Goal: Task Accomplishment & Management: Use online tool/utility

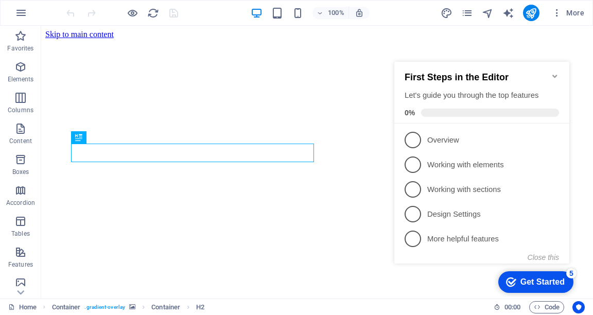
click at [515, 76] on h2 "First Steps in the Editor" at bounding box center [481, 77] width 154 height 11
click at [550, 72] on h2 "First Steps in the Editor" at bounding box center [481, 77] width 154 height 11
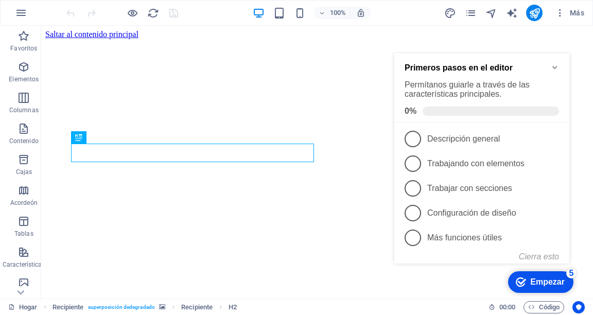
click at [551, 71] on icon "Minimizar la lista de verificación" at bounding box center [555, 67] width 8 height 8
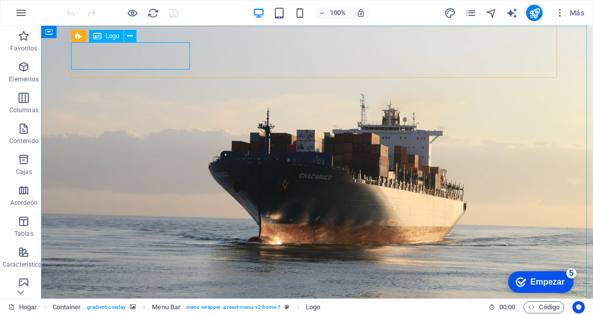
click at [117, 38] on font "Logo" at bounding box center [112, 35] width 14 height 7
click at [104, 35] on div "Logo" at bounding box center [106, 36] width 34 height 12
click at [106, 38] on font "Logo" at bounding box center [112, 35] width 14 height 7
select select "px"
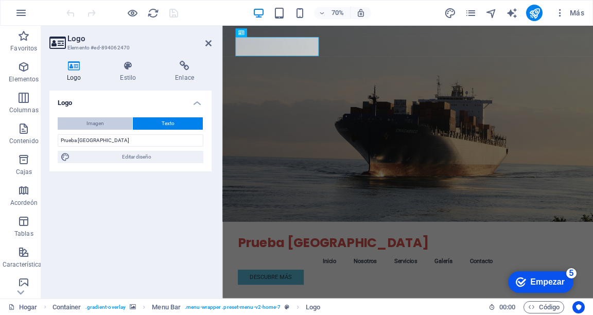
click at [102, 122] on font "Imagen" at bounding box center [94, 123] width 17 height 6
select select "DISABLED_OPTION_VALUE"
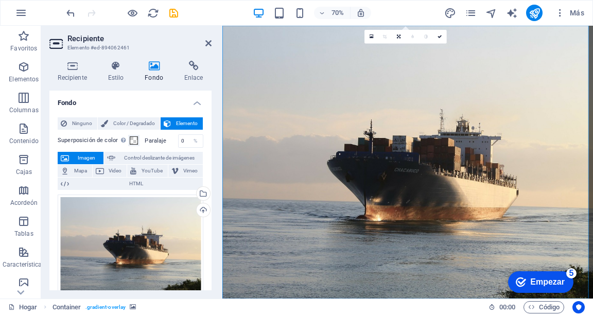
click at [90, 153] on span "Imagen" at bounding box center [86, 158] width 28 height 12
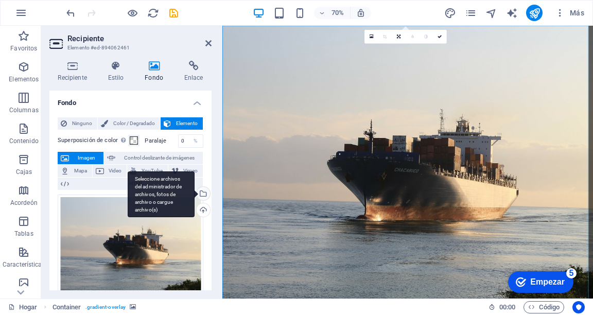
click at [200, 193] on div "Seleccione archivos del administrador de archivos, fotos de archivo o cargue ar…" at bounding box center [202, 194] width 15 height 15
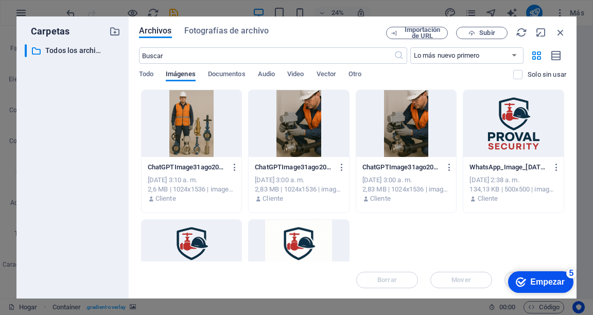
click at [300, 132] on div at bounding box center [299, 123] width 100 height 67
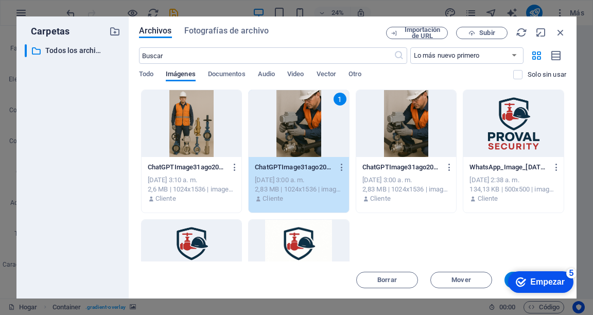
click at [535, 278] on font "Empezar" at bounding box center [547, 281] width 34 height 9
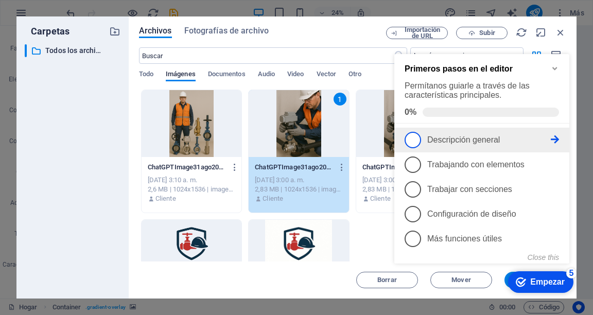
click at [471, 143] on font "Descripción general" at bounding box center [463, 139] width 73 height 9
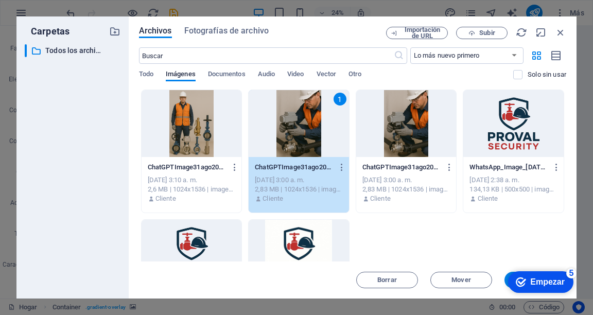
click at [546, 282] on font "Empezar" at bounding box center [547, 281] width 34 height 9
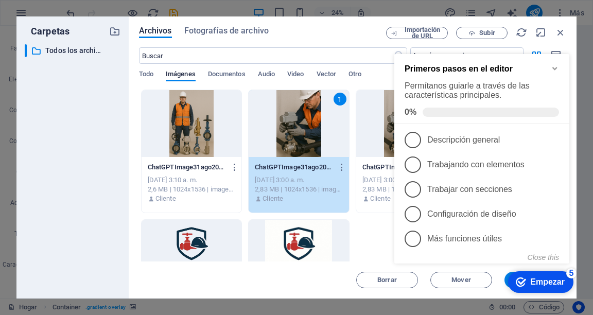
click at [474, 278] on div "checkmark Empezar 5 Primeros pasos en el editor Permítanos guiarle a través de …" at bounding box center [483, 170] width 187 height 254
click at [552, 68] on icon "Minimize checklist" at bounding box center [555, 68] width 8 height 8
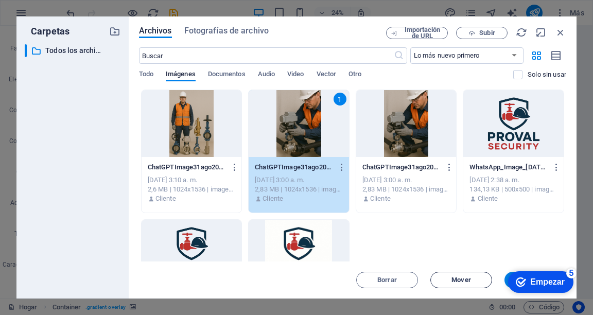
click at [463, 276] on font "Mover" at bounding box center [460, 280] width 19 height 8
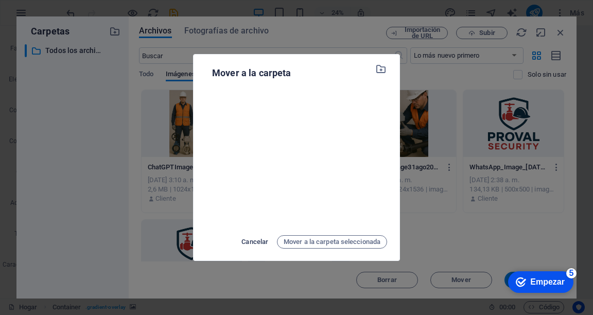
click at [256, 240] on font "Cancelar" at bounding box center [254, 242] width 27 height 8
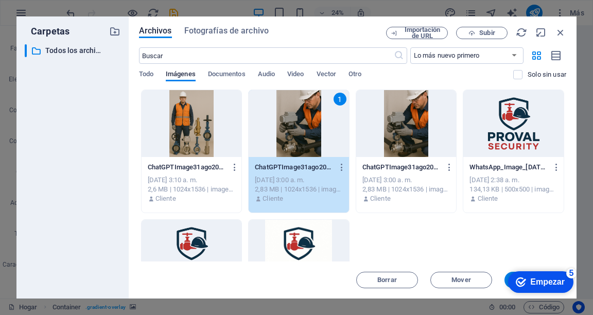
click at [295, 133] on div "1" at bounding box center [299, 123] width 100 height 67
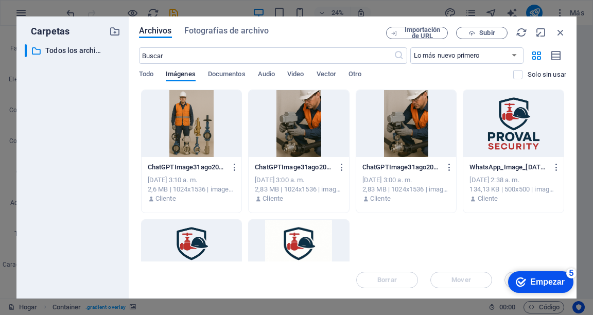
click at [295, 133] on div at bounding box center [299, 123] width 100 height 67
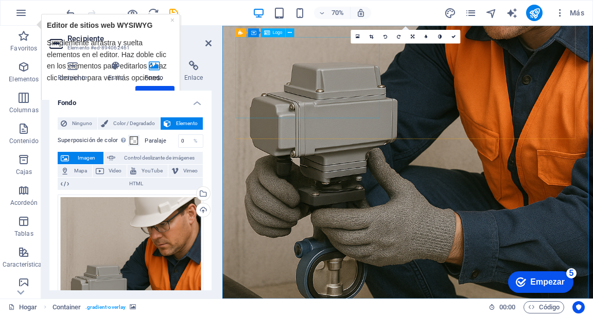
click at [277, 32] on font "Logo" at bounding box center [277, 32] width 10 height 5
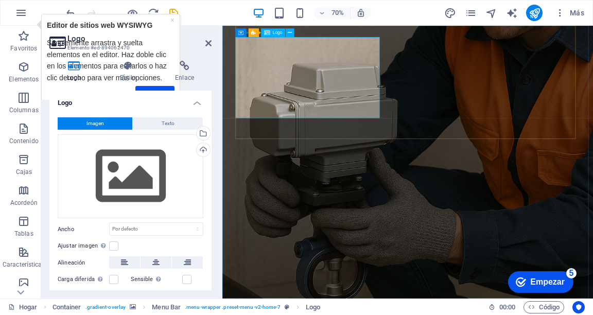
click at [198, 149] on div "Subir" at bounding box center [202, 150] width 15 height 15
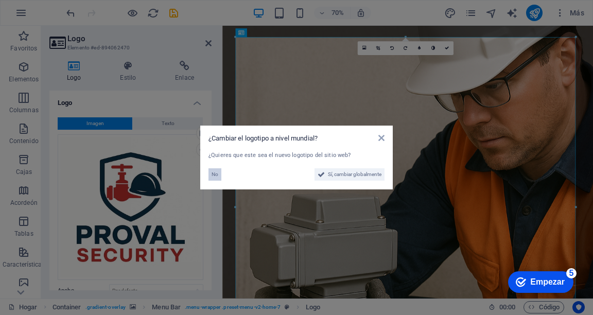
click at [213, 177] on font "No" at bounding box center [214, 174] width 7 height 6
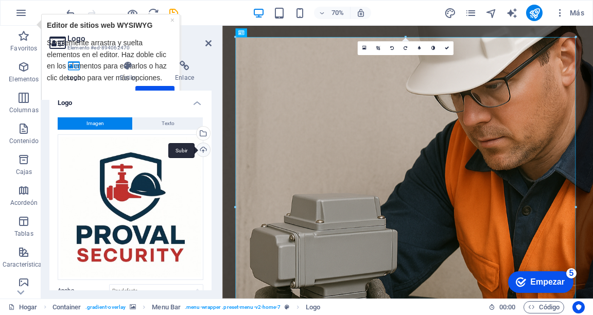
click at [200, 147] on div "Subir" at bounding box center [202, 150] width 15 height 15
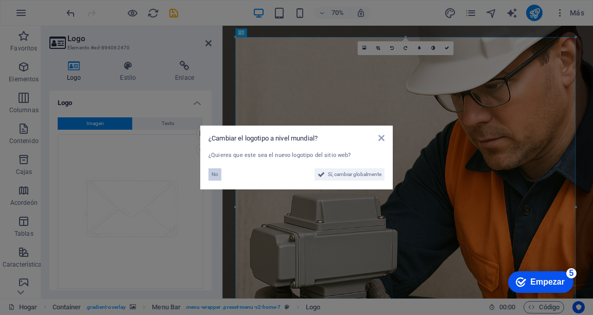
click at [218, 174] on button "No" at bounding box center [214, 174] width 13 height 12
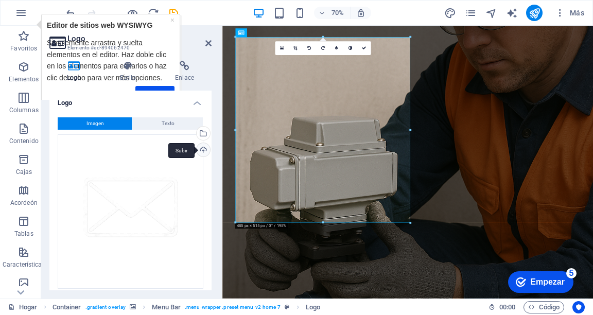
click at [199, 149] on div "Subir" at bounding box center [202, 150] width 15 height 15
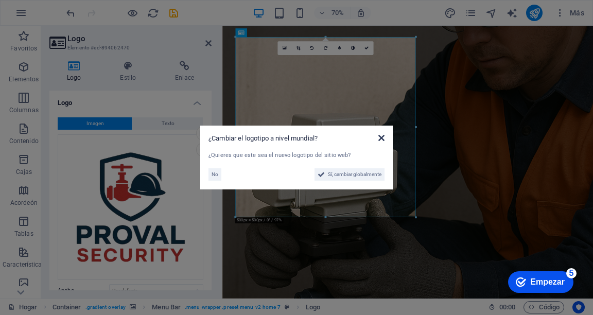
click at [382, 136] on icon at bounding box center [381, 138] width 6 height 8
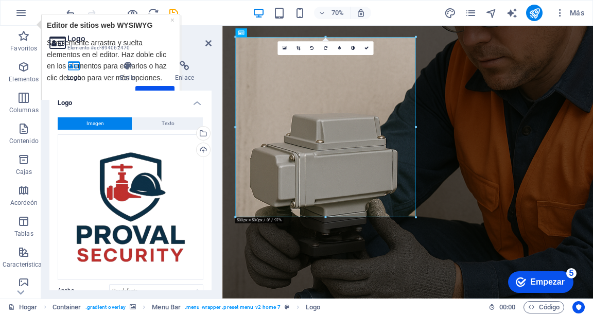
click at [208, 39] on h2 "Logo" at bounding box center [139, 38] width 144 height 9
click at [208, 42] on icon at bounding box center [208, 43] width 6 height 8
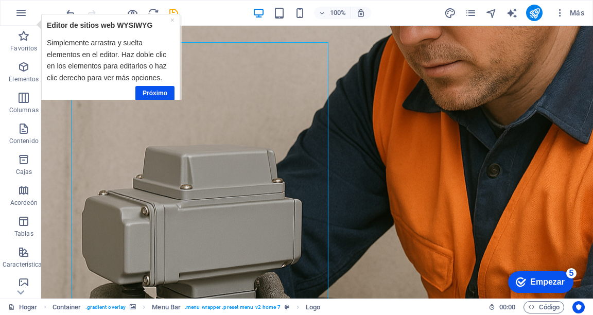
click at [174, 20] on div "× Editor de sitios web WYSIWYG Simplemente arrastra y suelta elementos en el ed…" at bounding box center [110, 60] width 133 height 89
click at [171, 15] on div "×" at bounding box center [172, 19] width 4 height 11
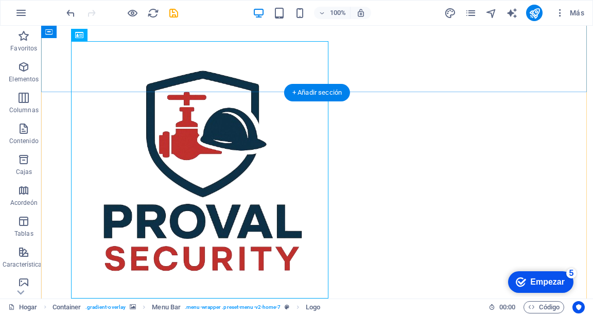
scroll to position [469, 0]
click at [208, 169] on div at bounding box center [317, 170] width 486 height 257
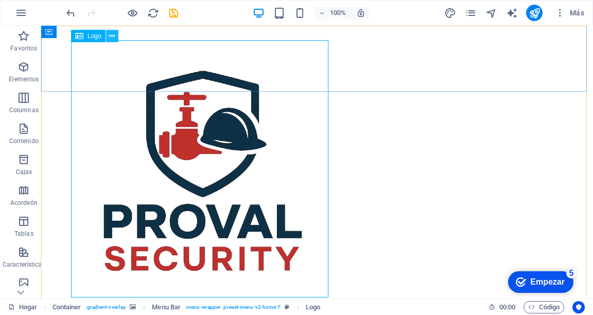
click at [108, 37] on button at bounding box center [112, 36] width 12 height 12
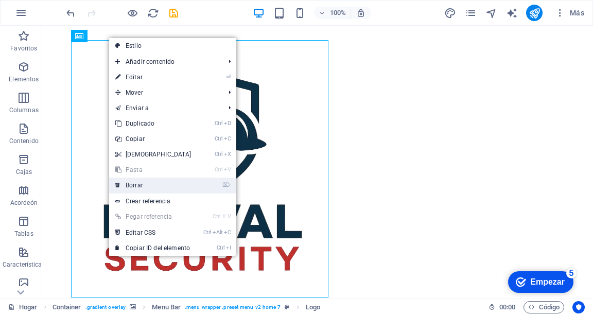
click at [147, 183] on link "⌦ Borrar" at bounding box center [153, 185] width 89 height 15
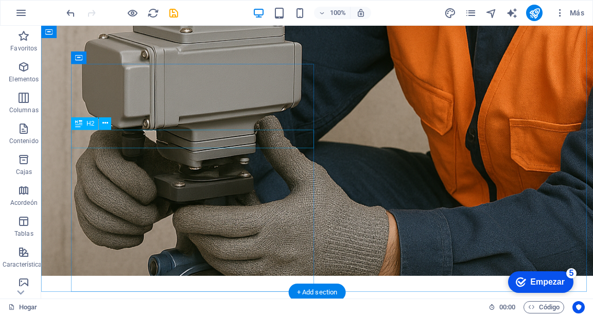
scroll to position [0, 0]
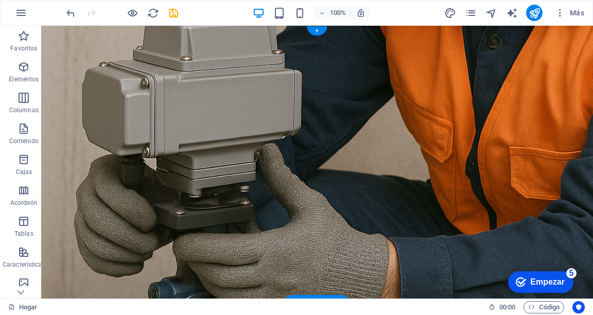
click at [473, 165] on figure at bounding box center [317, 165] width 552 height 278
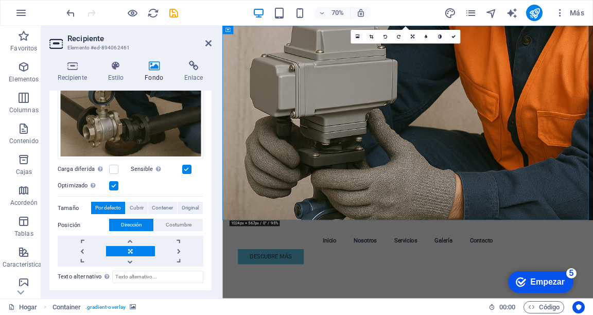
scroll to position [232, 0]
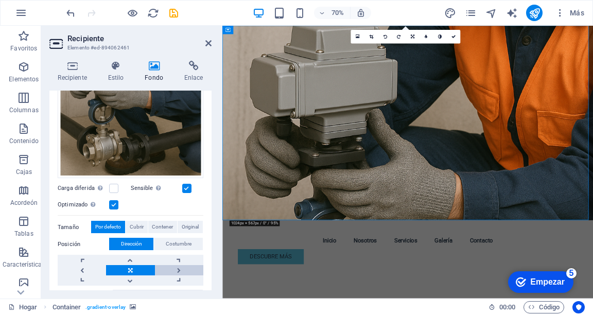
click at [179, 266] on link at bounding box center [179, 270] width 48 height 10
click at [208, 42] on icon at bounding box center [208, 43] width 6 height 8
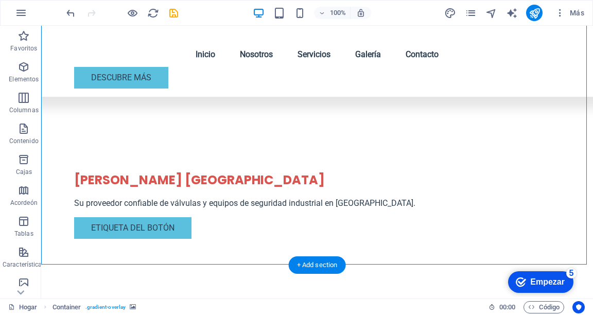
scroll to position [0, 0]
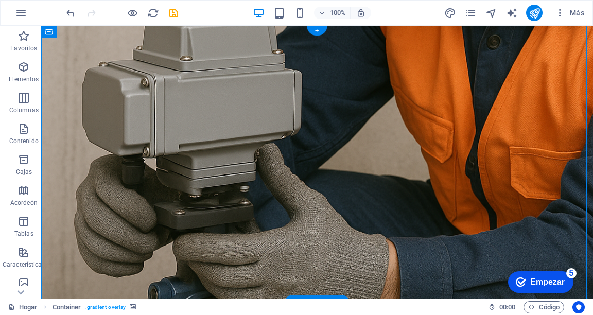
click at [411, 132] on figure at bounding box center [317, 165] width 552 height 278
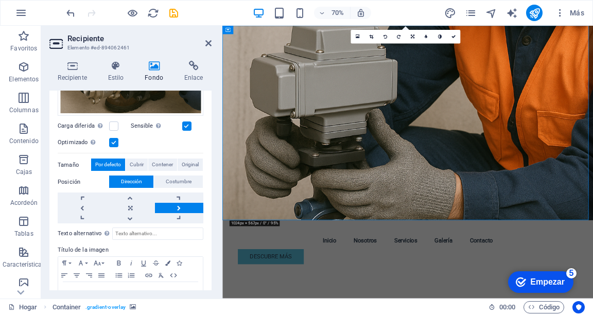
scroll to position [294, 0]
click at [129, 203] on link at bounding box center [130, 208] width 48 height 10
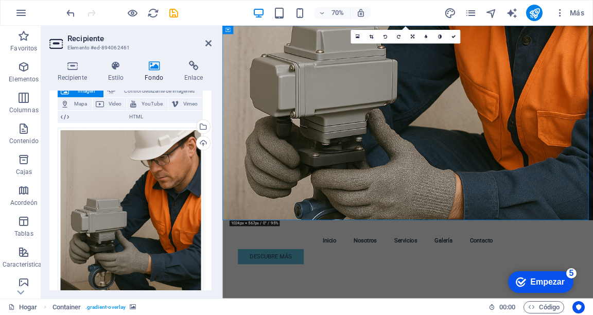
scroll to position [66, 0]
click at [208, 45] on icon at bounding box center [208, 43] width 6 height 8
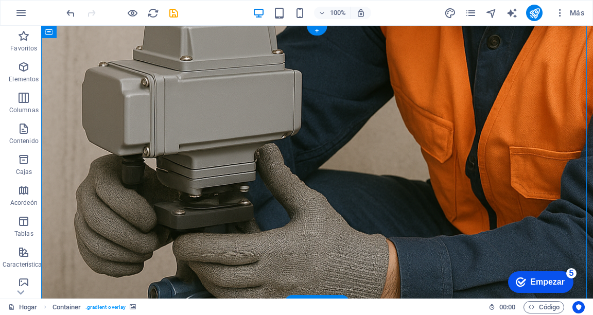
click at [455, 143] on figure at bounding box center [317, 165] width 552 height 278
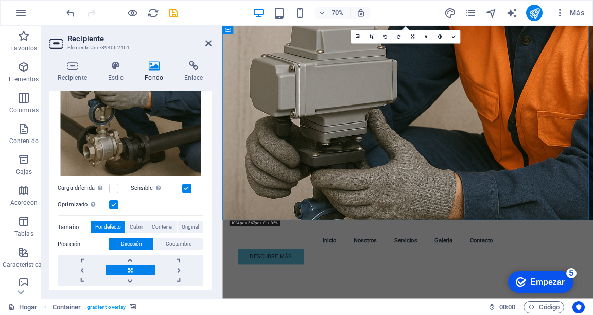
scroll to position [241, 0]
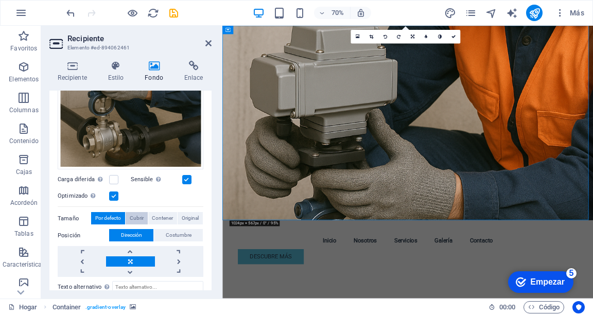
click at [135, 216] on font "Cubrir" at bounding box center [137, 218] width 14 height 6
click at [154, 215] on font "Contener" at bounding box center [162, 218] width 21 height 6
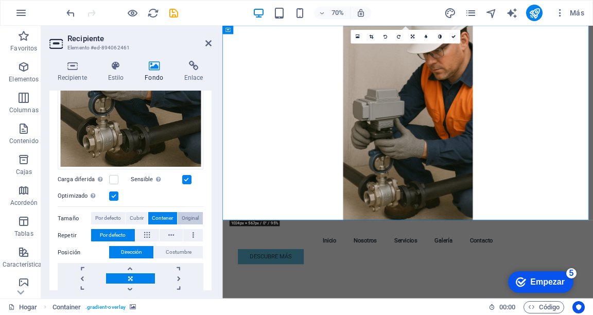
click at [191, 216] on font "Original" at bounding box center [190, 218] width 17 height 6
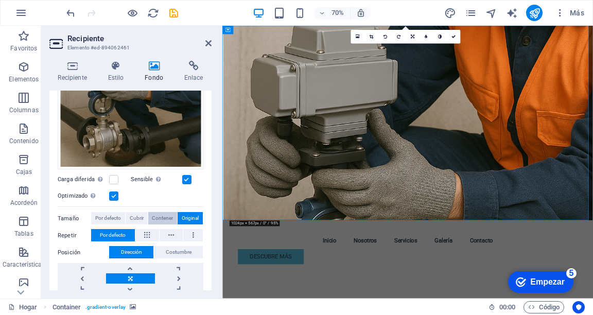
click at [164, 215] on font "Contener" at bounding box center [162, 218] width 21 height 6
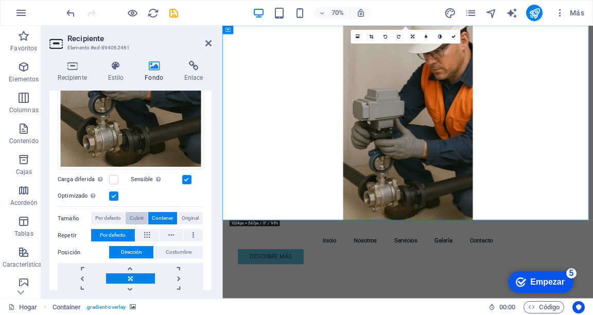
click at [134, 215] on font "Cubrir" at bounding box center [137, 218] width 14 height 6
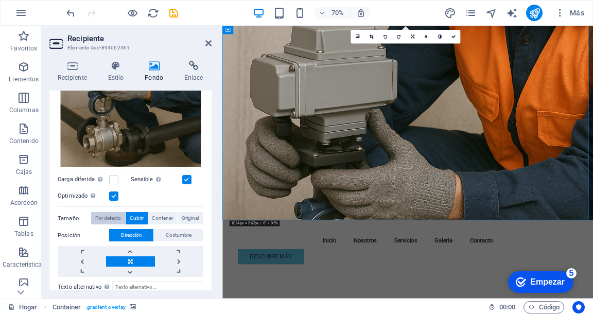
click at [111, 216] on font "Por defecto" at bounding box center [108, 218] width 26 height 6
click at [167, 232] on font "Costumbre" at bounding box center [179, 235] width 26 height 6
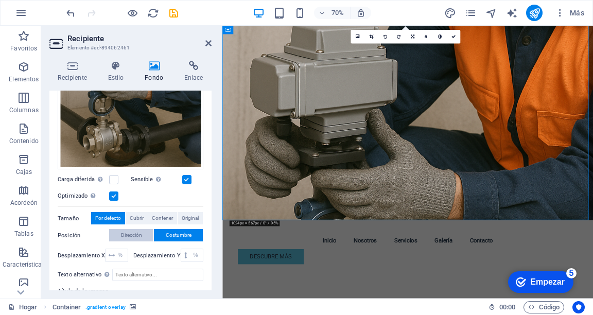
click at [139, 232] on font "Dirección" at bounding box center [131, 235] width 21 height 6
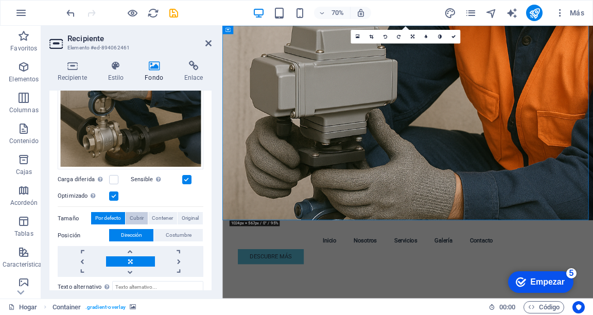
click at [146, 214] on button "Cubrir" at bounding box center [137, 218] width 22 height 12
click at [157, 215] on font "Contener" at bounding box center [162, 218] width 21 height 6
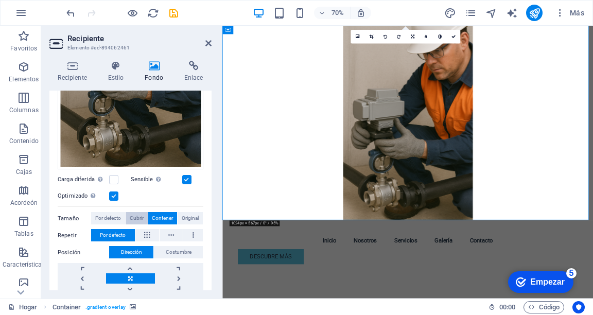
click at [137, 216] on font "Cubrir" at bounding box center [137, 218] width 14 height 6
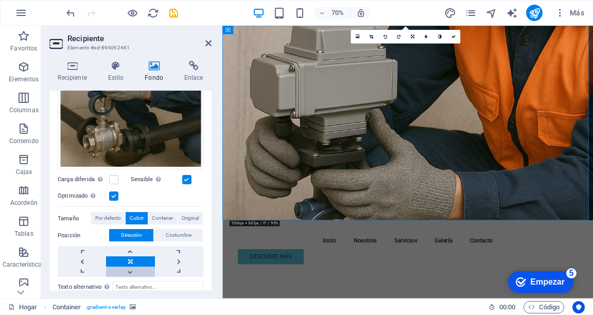
click at [130, 267] on link at bounding box center [130, 272] width 48 height 10
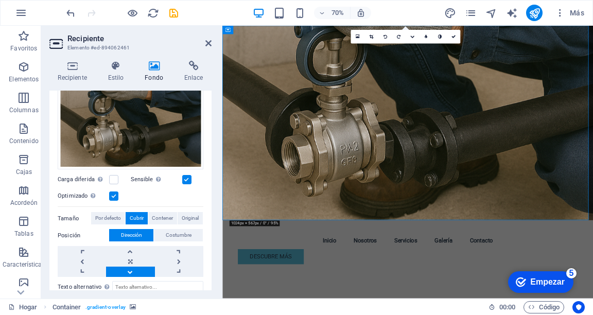
click at [130, 267] on link at bounding box center [130, 272] width 48 height 10
click at [132, 249] on link at bounding box center [130, 251] width 48 height 10
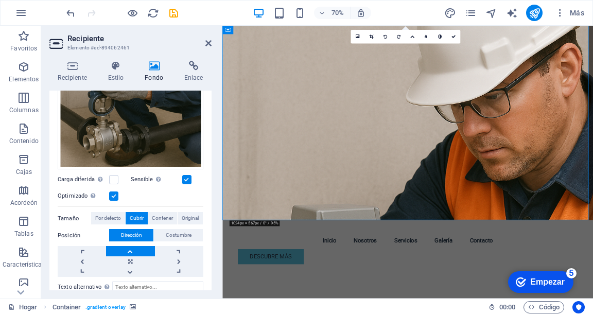
click at [132, 249] on link at bounding box center [130, 251] width 48 height 10
click at [131, 268] on link at bounding box center [130, 272] width 48 height 10
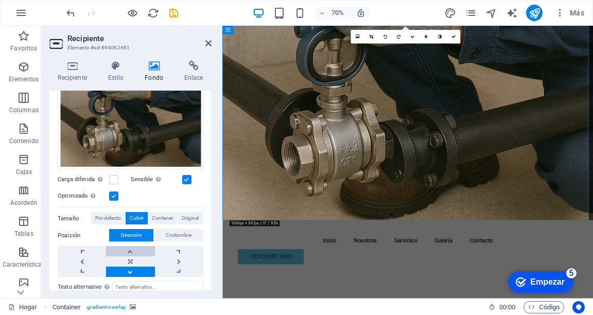
click at [131, 246] on link at bounding box center [130, 251] width 48 height 10
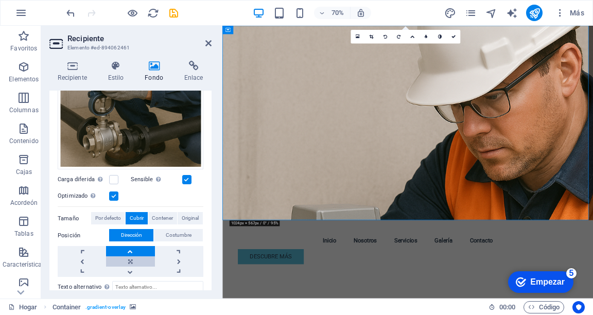
click at [128, 256] on link at bounding box center [130, 261] width 48 height 10
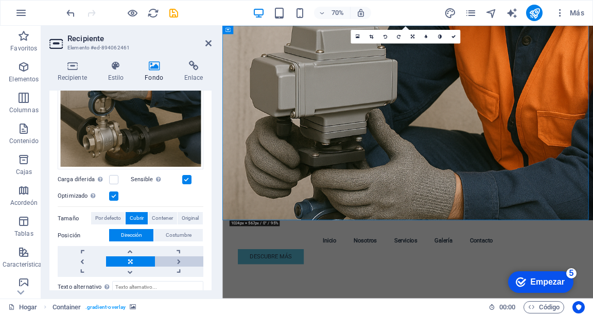
click at [176, 257] on link at bounding box center [179, 261] width 48 height 10
click at [131, 270] on link at bounding box center [130, 272] width 48 height 10
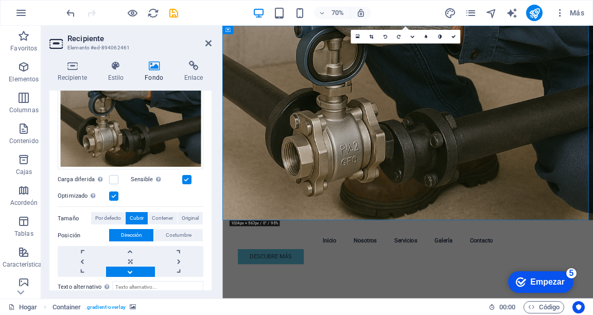
click at [131, 270] on link at bounding box center [130, 272] width 48 height 10
click at [133, 257] on link at bounding box center [130, 261] width 48 height 10
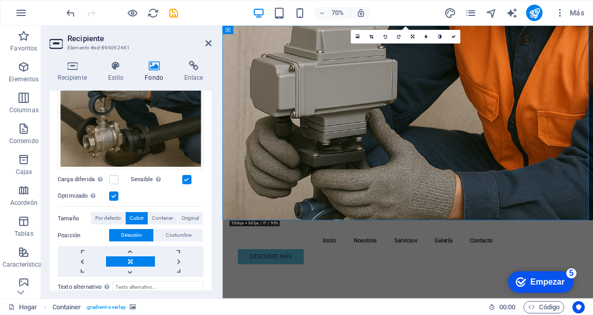
click at [209, 38] on h2 "Recipiente" at bounding box center [139, 38] width 144 height 9
click at [209, 43] on icon at bounding box center [208, 43] width 6 height 8
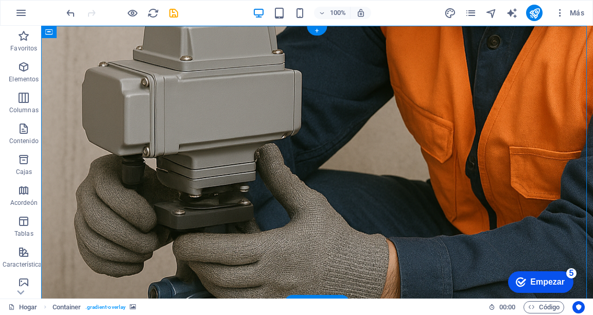
click at [410, 142] on figure at bounding box center [317, 165] width 552 height 278
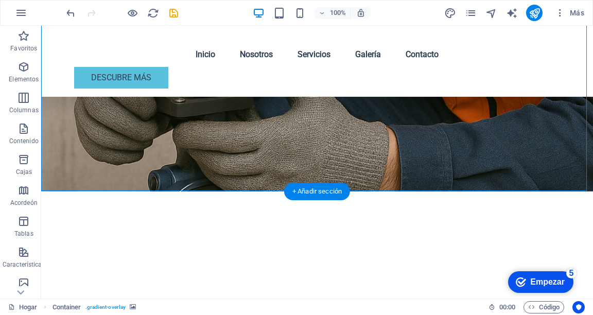
scroll to position [0, 0]
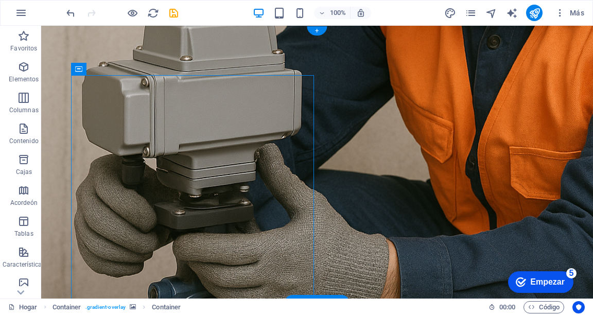
click at [393, 107] on figure at bounding box center [317, 165] width 552 height 278
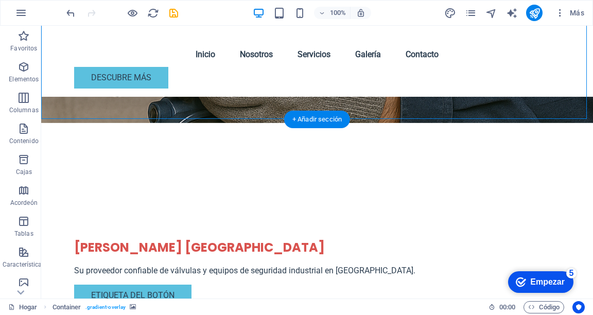
scroll to position [196, 0]
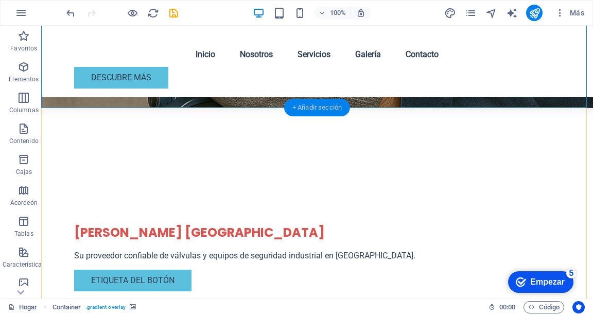
click at [324, 111] on font "+ Añadir sección" at bounding box center [316, 107] width 49 height 8
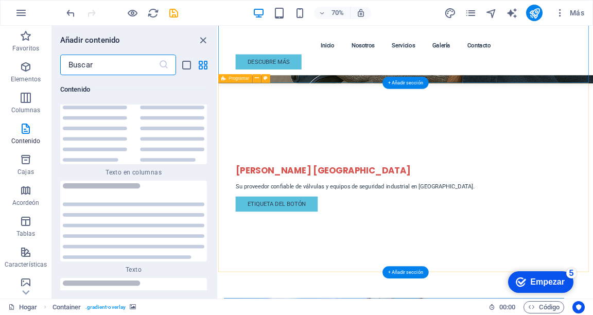
scroll to position [3487, 0]
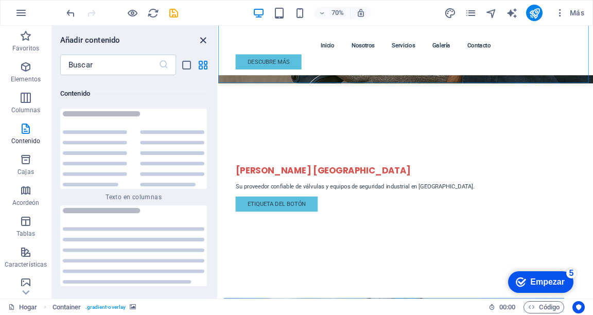
click at [201, 42] on icon "cerrar panel" at bounding box center [203, 40] width 12 height 12
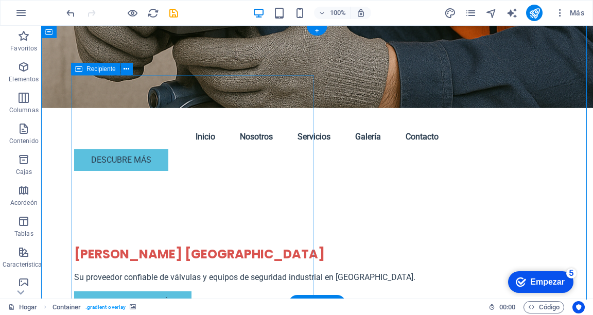
scroll to position [0, 0]
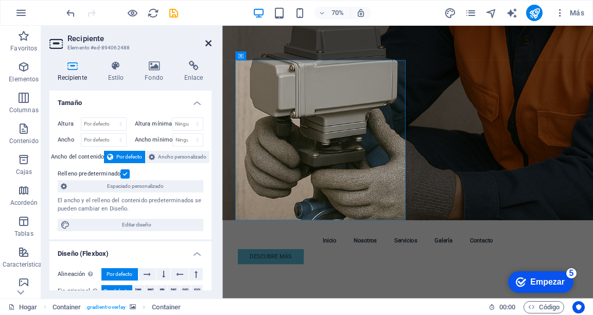
click at [209, 45] on icon at bounding box center [208, 43] width 6 height 8
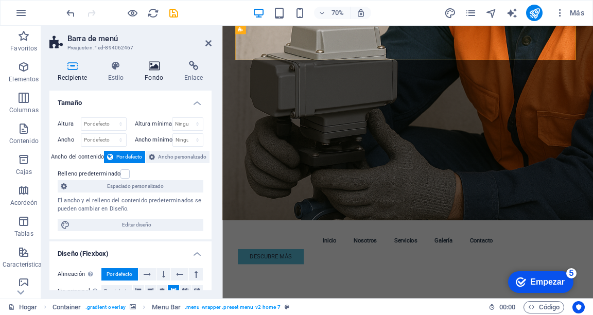
click at [165, 63] on icon at bounding box center [154, 66] width 36 height 10
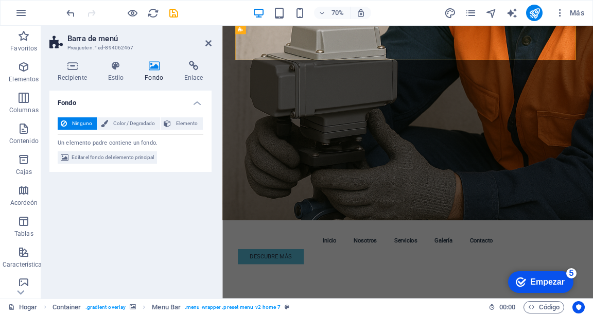
click at [139, 109] on div "Ninguno Color / Degradado Elemento Extender el fondo a ancho completo Superposi…" at bounding box center [130, 140] width 162 height 63
click at [134, 123] on font "Color / Degradado" at bounding box center [134, 123] width 42 height 6
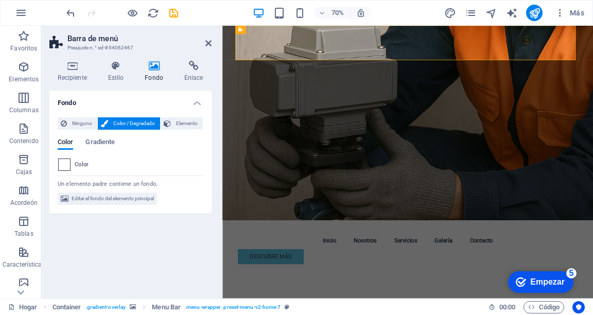
click at [67, 165] on span at bounding box center [64, 164] width 11 height 11
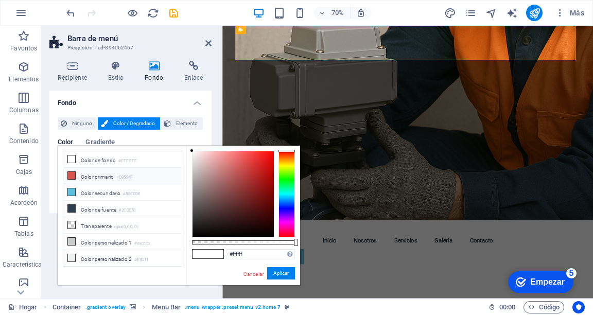
click at [70, 175] on icon at bounding box center [71, 175] width 7 height 7
type input "#d9534f"
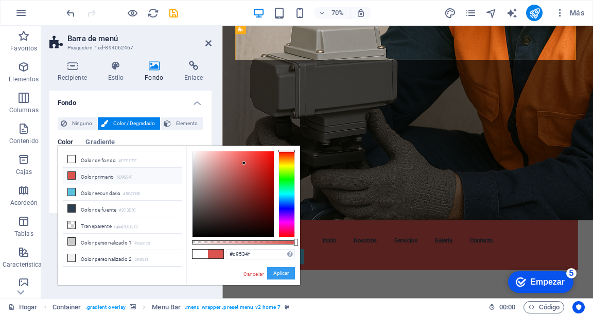
click at [274, 270] on font "Aplicar" at bounding box center [280, 273] width 15 height 6
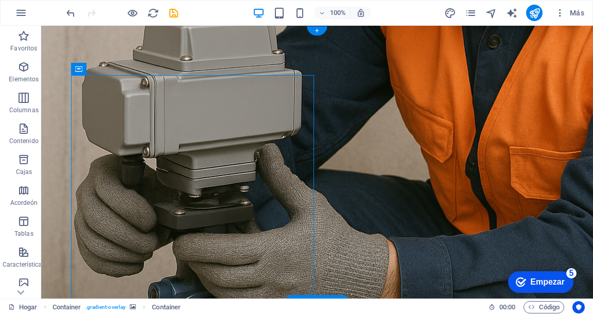
click at [430, 96] on figure at bounding box center [317, 165] width 552 height 278
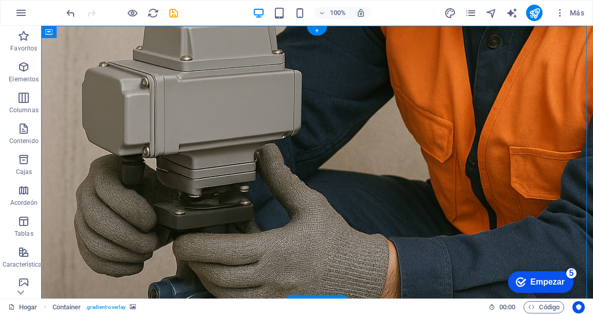
click at [430, 96] on figure at bounding box center [317, 165] width 552 height 278
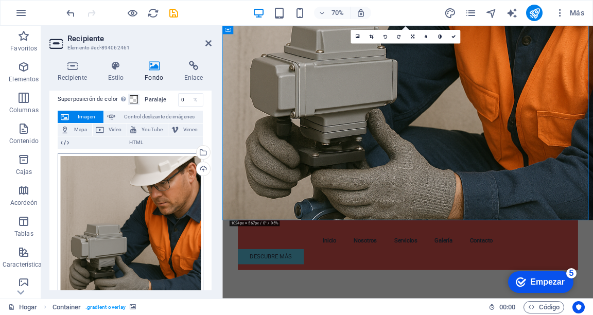
scroll to position [41, 0]
click at [150, 115] on font "Control deslizante de imágenes" at bounding box center [159, 117] width 70 height 6
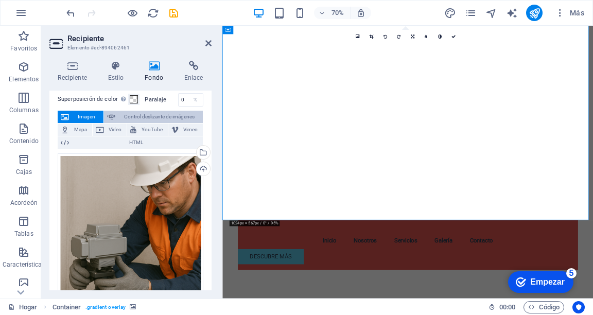
select select "ms"
select select "s"
select select "progressive"
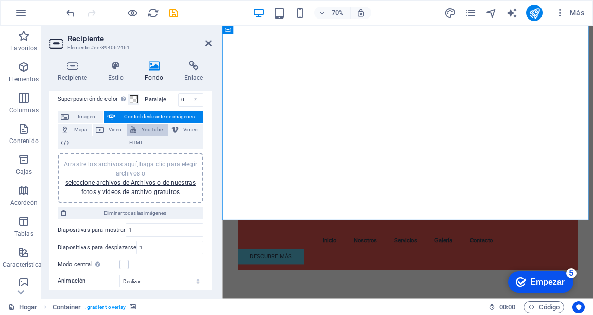
click at [153, 135] on span "YouTube" at bounding box center [151, 129] width 25 height 12
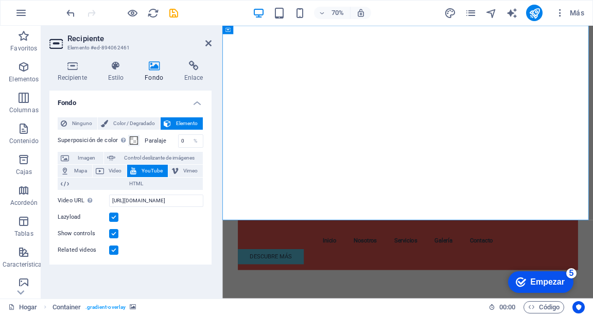
scroll to position [0, 0]
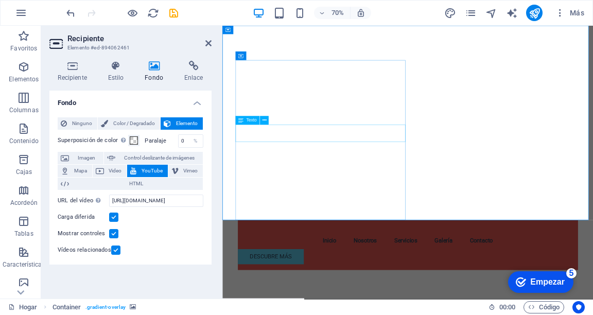
drag, startPoint x: 551, startPoint y: 165, endPoint x: 479, endPoint y: 176, distance: 73.0
click at [479, 176] on div "Menú Inicio Nosotros Servicios Galería Contacto Descubre más [PERSON_NAME] Chil…" at bounding box center [486, 308] width 529 height 565
click at [80, 152] on span "Imagen" at bounding box center [86, 158] width 28 height 12
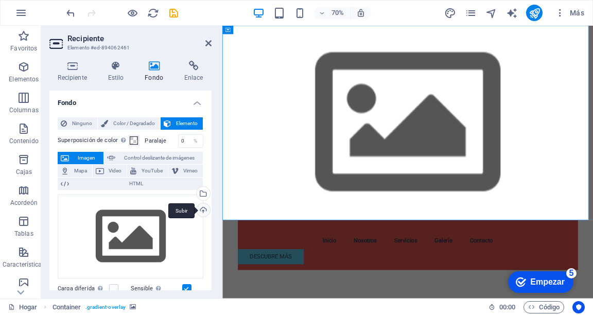
click at [202, 209] on div "Subir" at bounding box center [202, 210] width 15 height 15
click at [321, 11] on icon "button" at bounding box center [321, 13] width 7 height 7
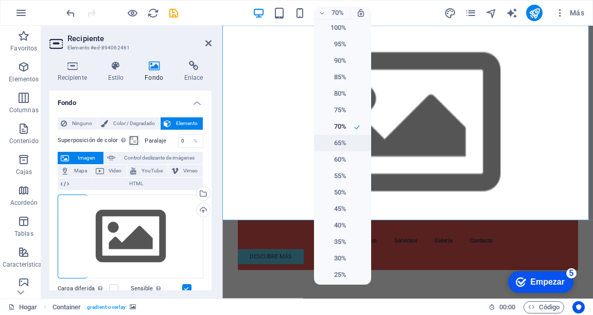
click at [338, 145] on font "65%" at bounding box center [340, 143] width 12 height 8
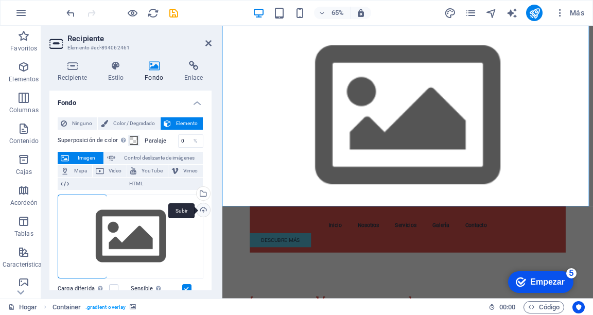
click at [207, 207] on div "Subir" at bounding box center [202, 210] width 15 height 15
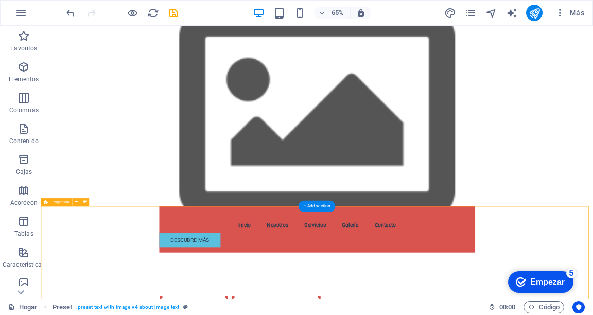
click at [592, 223] on figure at bounding box center [465, 165] width 848 height 278
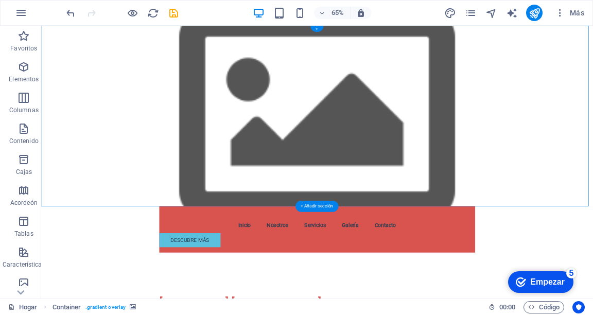
click at [592, 223] on figure at bounding box center [465, 165] width 848 height 278
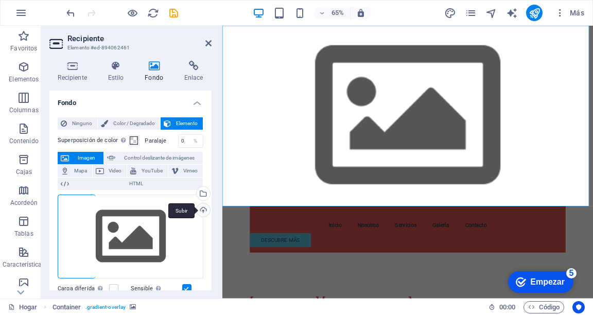
click at [202, 208] on div "Subir" at bounding box center [202, 210] width 15 height 15
click at [592, 175] on figure at bounding box center [507, 165] width 570 height 278
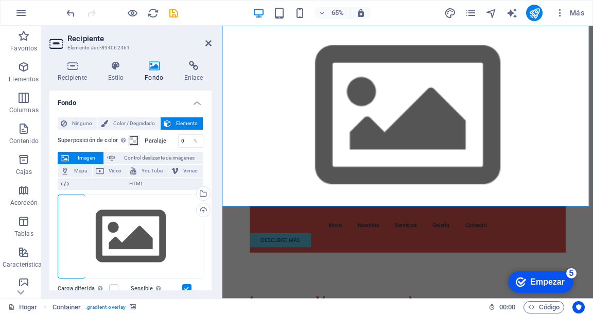
click at [212, 46] on aside "Recipiente Elemento #ed-894062461 Recipiente Estilo Fondo Enlace Tamaño Altura …" at bounding box center [131, 162] width 181 height 273
click at [209, 45] on icon at bounding box center [208, 43] width 6 height 8
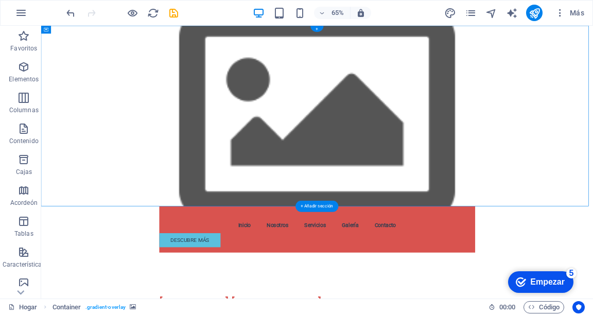
click at [592, 229] on figure at bounding box center [465, 165] width 848 height 278
click at [592, 195] on figure at bounding box center [465, 165] width 848 height 278
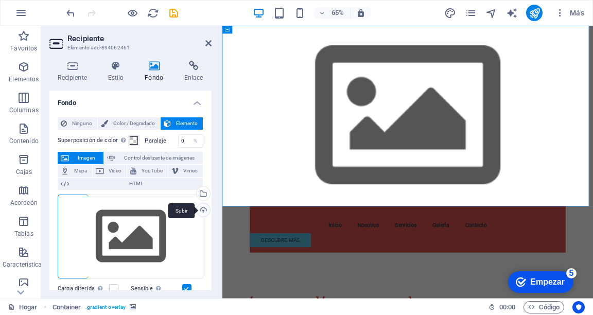
click at [200, 207] on div "Subir" at bounding box center [202, 210] width 15 height 15
click at [200, 210] on div "Subir" at bounding box center [202, 210] width 15 height 15
click at [200, 101] on h4 "Fondo" at bounding box center [130, 100] width 162 height 19
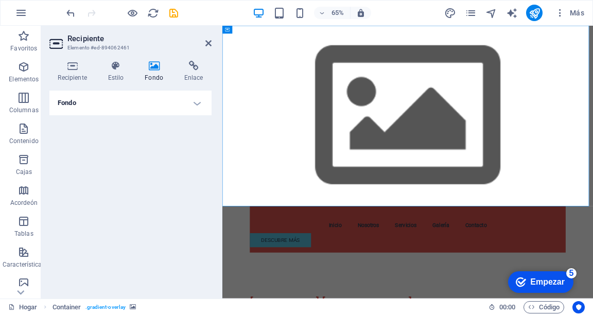
click at [200, 101] on h4 "Fondo" at bounding box center [130, 103] width 162 height 25
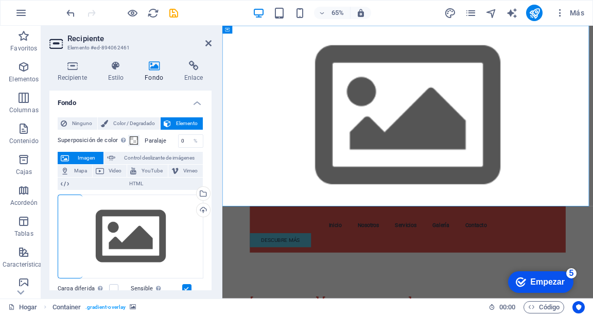
click at [200, 101] on h4 "Fondo" at bounding box center [130, 100] width 162 height 19
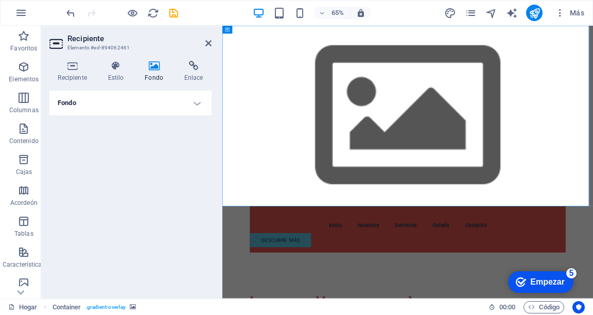
click at [200, 101] on h4 "Fondo" at bounding box center [130, 103] width 162 height 25
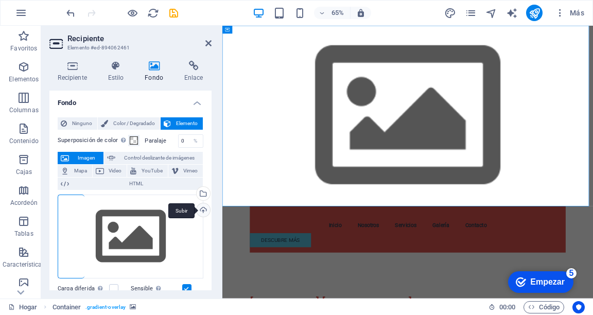
click at [200, 210] on div "Subir" at bounding box center [202, 210] width 15 height 15
click at [525, 279] on icon "Empezar Quedan 5 elementos, 0 % completado" at bounding box center [521, 281] width 10 height 9
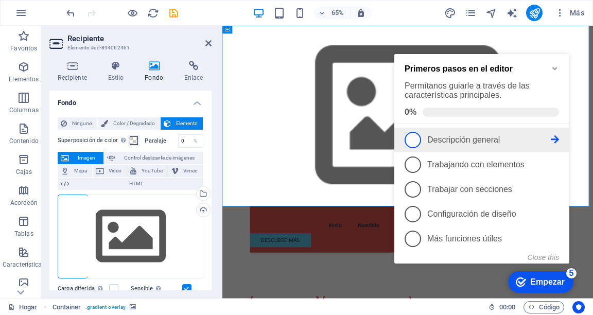
click at [458, 137] on font "Descripción general" at bounding box center [463, 139] width 73 height 9
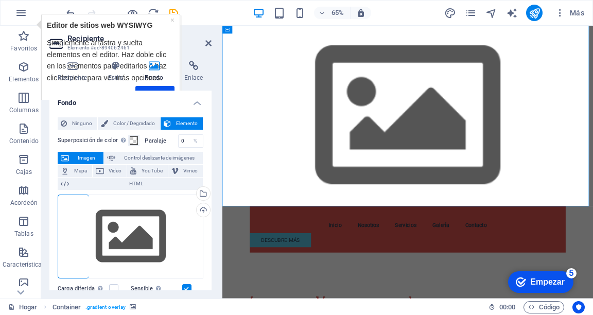
click at [158, 84] on div "Recipiente Estilo Fondo Enlace Tamaño Altura Por defecto píxeles movimiento ráp…" at bounding box center [130, 175] width 162 height 229
click at [193, 105] on h4 "Fondo" at bounding box center [130, 100] width 162 height 19
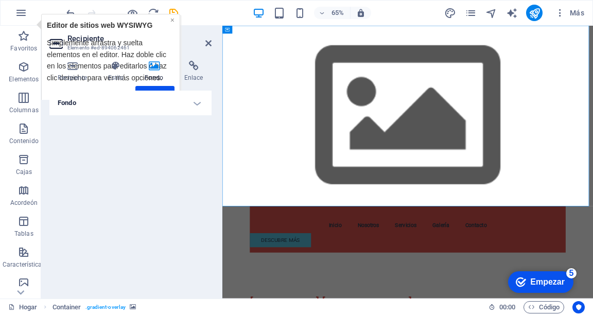
click at [170, 21] on font "×" at bounding box center [172, 19] width 4 height 8
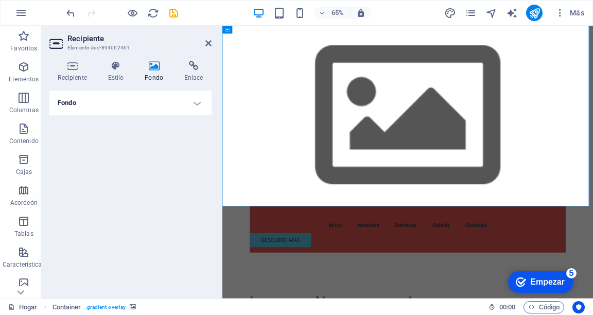
click at [169, 98] on h4 "Fondo" at bounding box center [130, 103] width 162 height 25
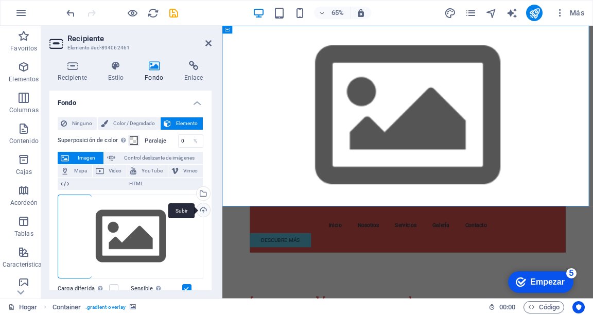
click at [203, 209] on div "Subir" at bounding box center [202, 210] width 15 height 15
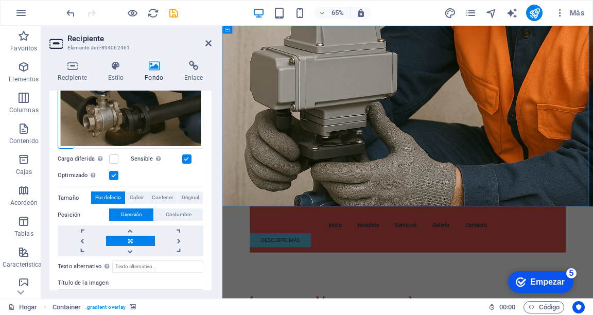
scroll to position [323, 0]
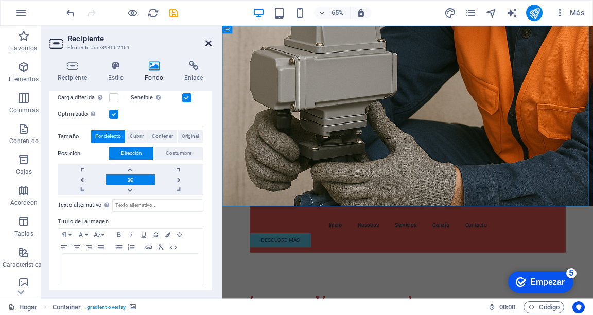
click at [209, 42] on icon at bounding box center [208, 43] width 6 height 8
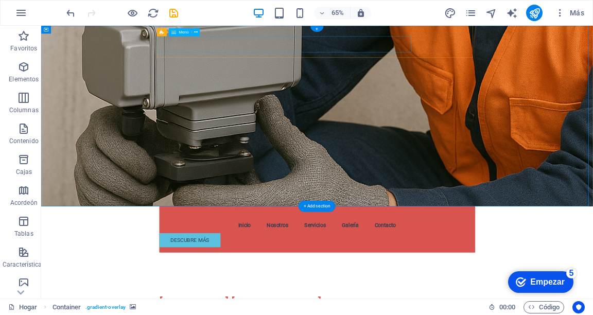
select select
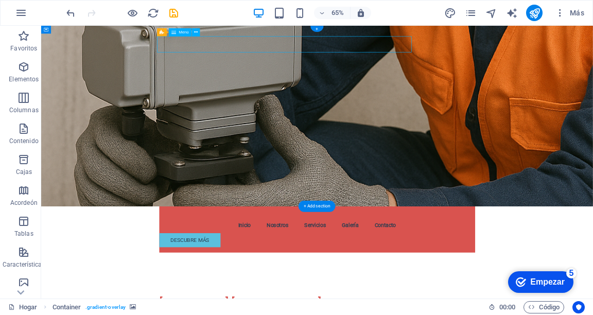
select select
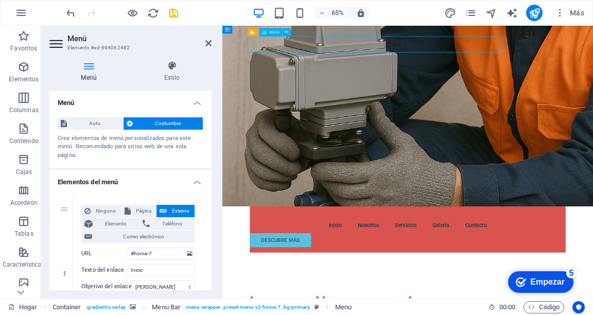
drag, startPoint x: 550, startPoint y: 52, endPoint x: 396, endPoint y: 57, distance: 153.4
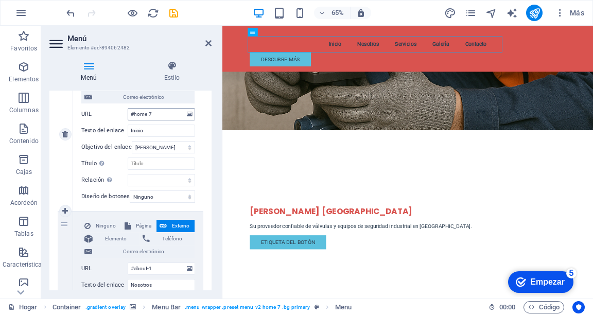
scroll to position [0, 0]
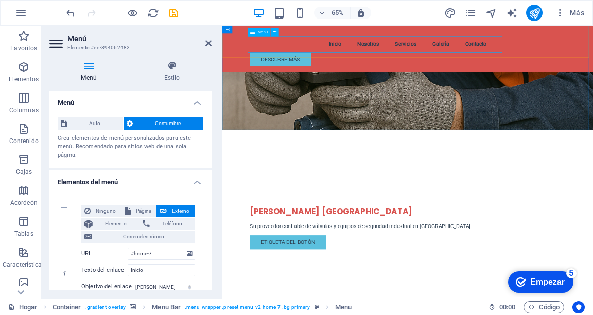
click at [278, 56] on nav "Inicio Nosotros Servicios Galería Contacto" at bounding box center [507, 54] width 486 height 25
click at [170, 122] on font "Costumbre" at bounding box center [168, 123] width 26 height 6
click at [131, 122] on button "Costumbre" at bounding box center [163, 123] width 80 height 12
click at [131, 122] on icon at bounding box center [130, 123] width 6 height 12
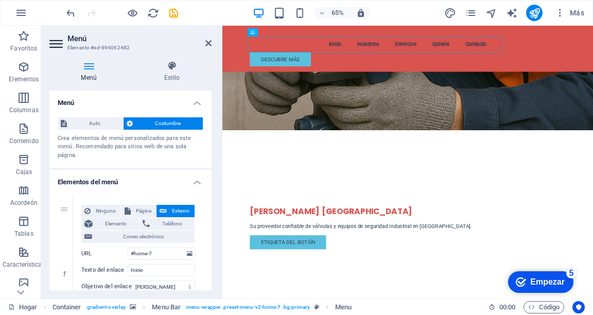
click at [131, 122] on icon at bounding box center [130, 123] width 6 height 12
click at [101, 119] on span "Auto" at bounding box center [95, 123] width 50 height 12
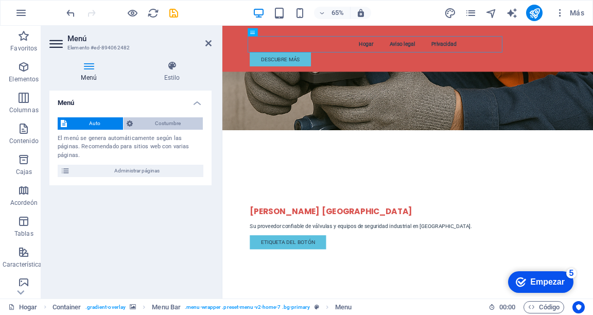
click at [139, 118] on span "Costumbre" at bounding box center [168, 123] width 64 height 12
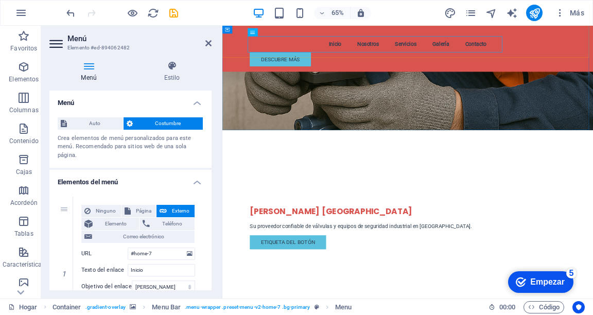
click at [239, 58] on div "Menú Inicio Nosotros Servicios Galería Contacto Descubre más" at bounding box center [507, 61] width 570 height 71
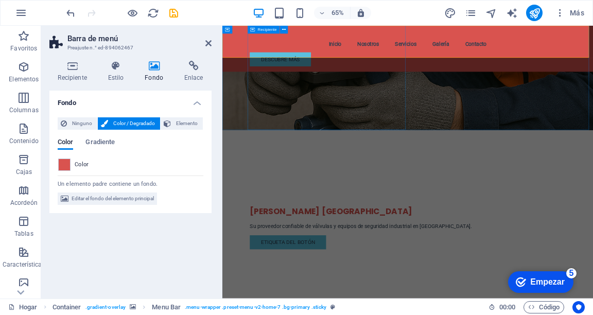
click at [297, 187] on div "[PERSON_NAME] Chile Su proveedor confiable de válvulas y equipos de seguridad i…" at bounding box center [507, 320] width 486 height 266
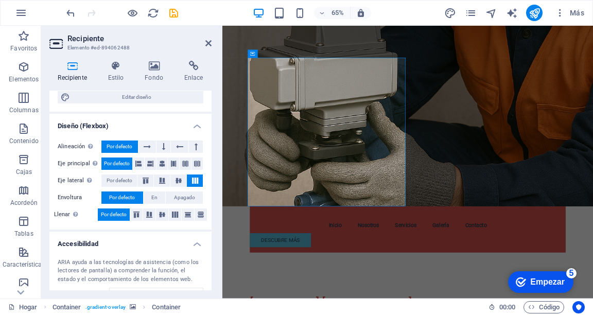
scroll to position [128, 0]
click at [178, 144] on icon at bounding box center [179, 146] width 7 height 12
click at [165, 144] on button at bounding box center [163, 146] width 14 height 12
click at [138, 162] on icon at bounding box center [138, 164] width 12 height 6
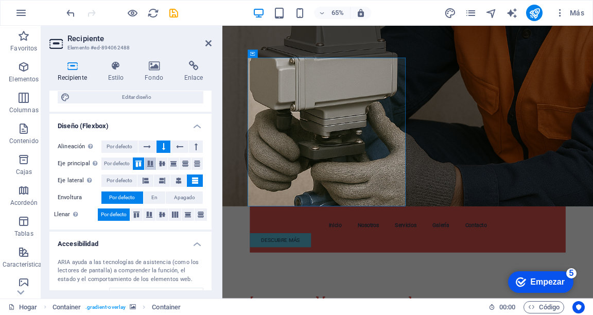
click at [148, 164] on icon at bounding box center [150, 164] width 12 height 6
click at [161, 165] on icon at bounding box center [162, 164] width 12 height 6
click at [170, 164] on icon at bounding box center [173, 164] width 12 height 6
click at [178, 163] on div "Eje principal Determinar cómo deben comportarse los elementos a lo largo del ej…" at bounding box center [131, 163] width 146 height 13
click at [181, 163] on icon at bounding box center [185, 164] width 12 height 6
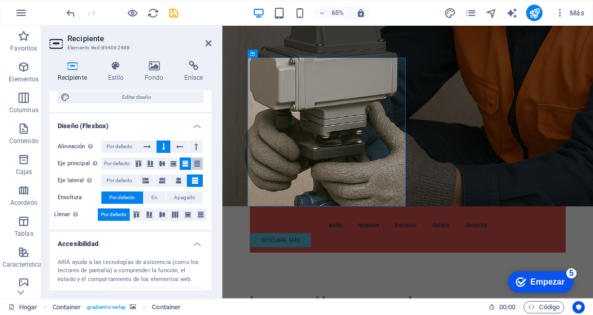
click at [196, 163] on icon at bounding box center [197, 164] width 12 height 6
click at [136, 212] on icon at bounding box center [136, 214] width 12 height 6
click at [154, 215] on icon at bounding box center [149, 214] width 12 height 6
click at [163, 217] on button at bounding box center [162, 214] width 12 height 12
click at [173, 217] on button at bounding box center [175, 214] width 12 height 12
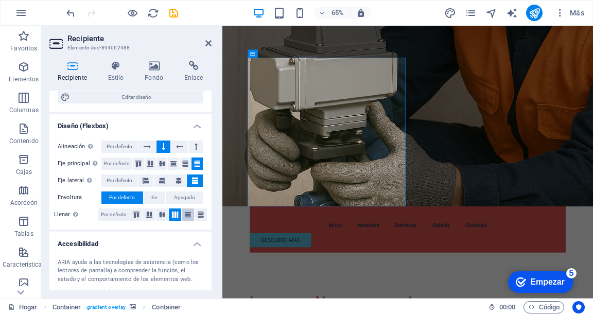
click at [182, 217] on button at bounding box center [188, 214] width 12 height 12
click at [202, 214] on icon at bounding box center [201, 214] width 12 height 6
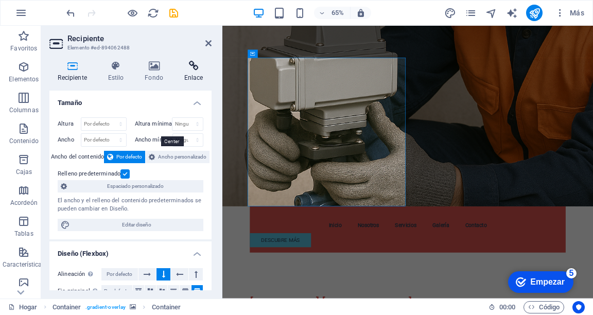
scroll to position [0, 0]
click at [208, 42] on icon at bounding box center [208, 43] width 6 height 8
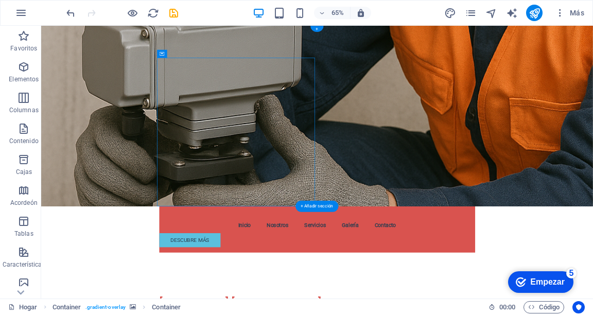
click at [137, 174] on figure at bounding box center [465, 165] width 848 height 278
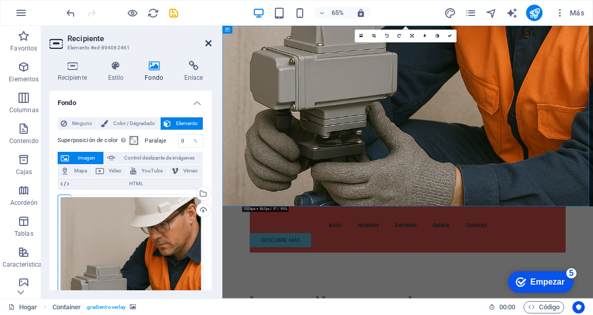
click at [210, 41] on icon at bounding box center [208, 43] width 6 height 8
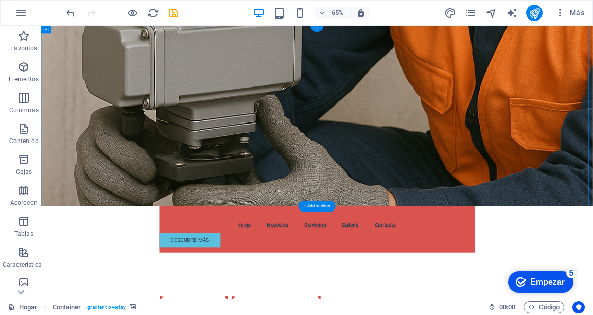
click at [196, 83] on figure at bounding box center [465, 165] width 848 height 278
click at [143, 70] on figure at bounding box center [465, 165] width 848 height 278
click at [48, 30] on icon at bounding box center [46, 30] width 5 height 8
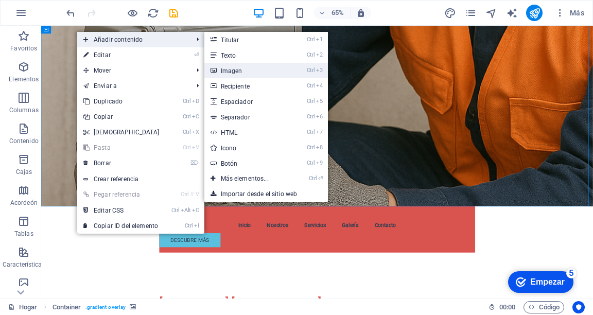
click at [228, 65] on link "Ctrl 3 Imagen" at bounding box center [246, 70] width 85 height 15
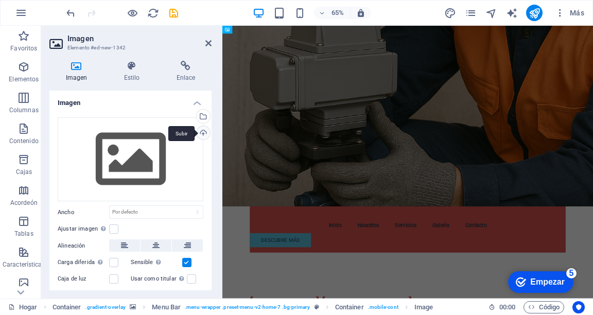
click at [203, 135] on div "Subir" at bounding box center [202, 133] width 15 height 15
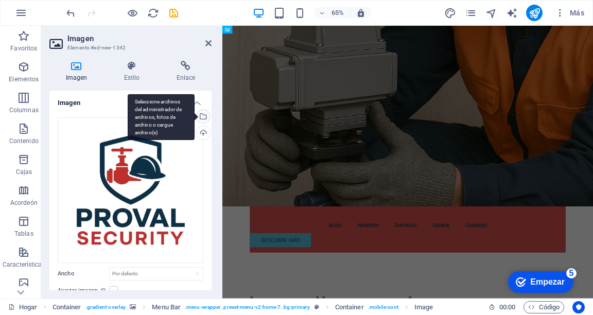
click at [201, 114] on div "Seleccione archivos del administrador de archivos, fotos de archivo o cargue ar…" at bounding box center [202, 117] width 15 height 15
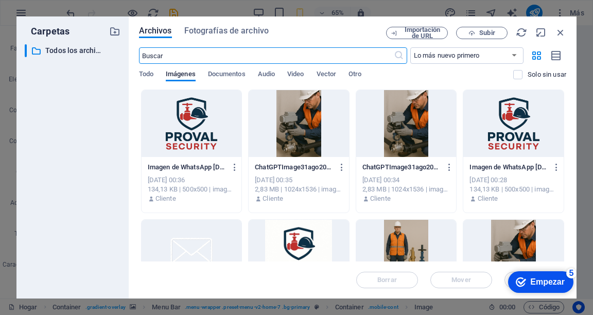
click at [201, 114] on div at bounding box center [192, 123] width 100 height 67
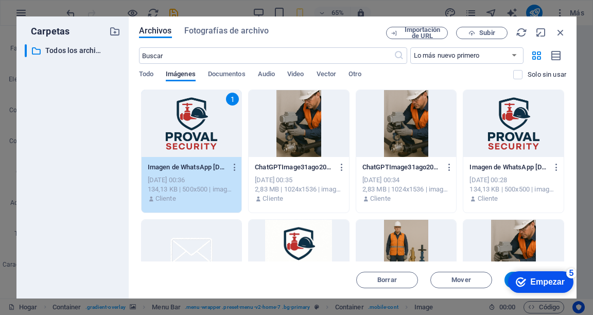
click at [201, 114] on div "1" at bounding box center [192, 123] width 100 height 67
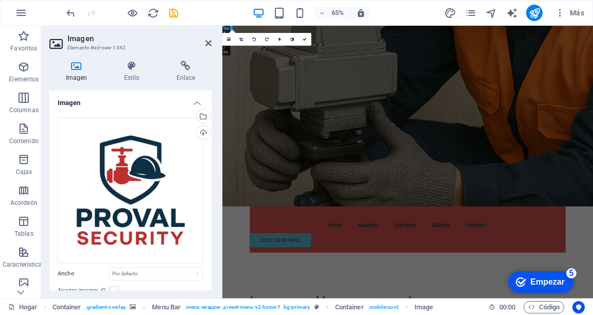
click at [259, 130] on figure at bounding box center [507, 165] width 570 height 278
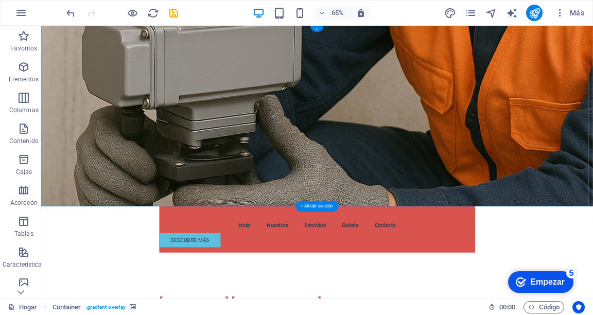
click at [156, 79] on figure at bounding box center [465, 165] width 848 height 278
click at [165, 113] on figure at bounding box center [465, 165] width 848 height 278
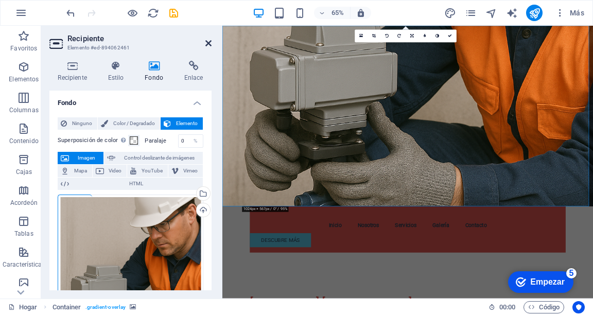
click at [207, 44] on icon at bounding box center [208, 43] width 6 height 8
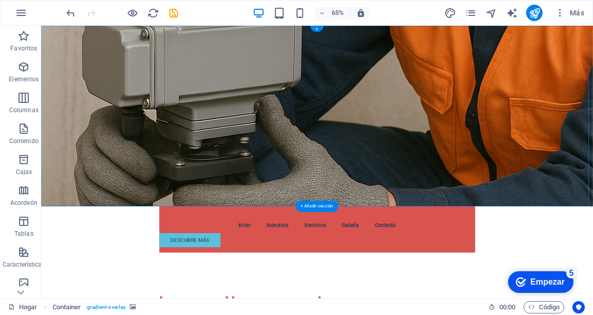
click at [131, 43] on figure at bounding box center [465, 165] width 848 height 278
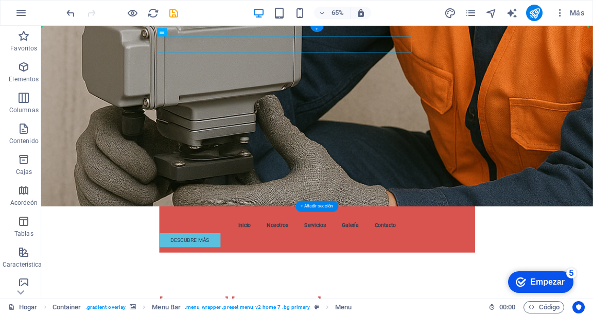
drag, startPoint x: 247, startPoint y: 55, endPoint x: 74, endPoint y: 63, distance: 173.1
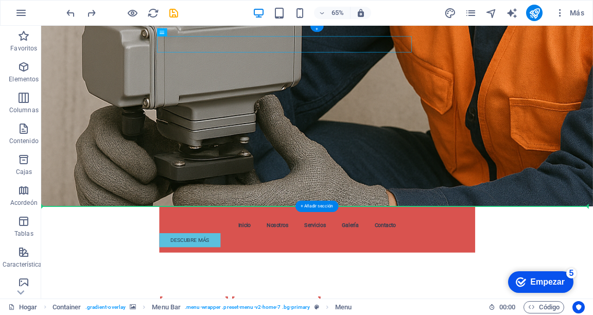
drag, startPoint x: 244, startPoint y: 45, endPoint x: 106, endPoint y: 165, distance: 183.1
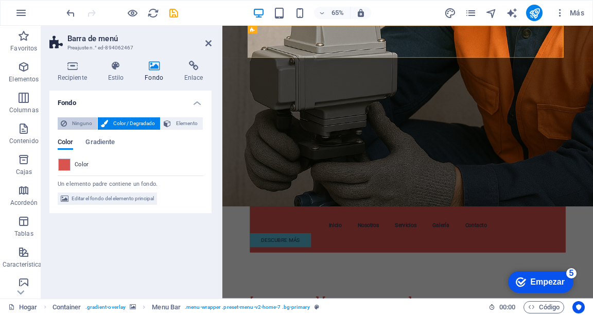
click at [80, 124] on font "Ninguno" at bounding box center [82, 123] width 20 height 6
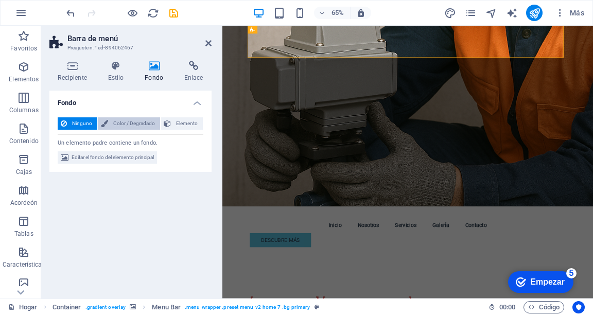
click at [131, 126] on font "Color / Degradado" at bounding box center [134, 123] width 42 height 6
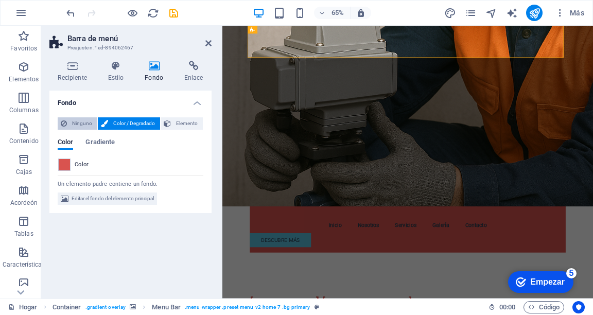
click at [86, 126] on font "Ninguno" at bounding box center [82, 123] width 20 height 6
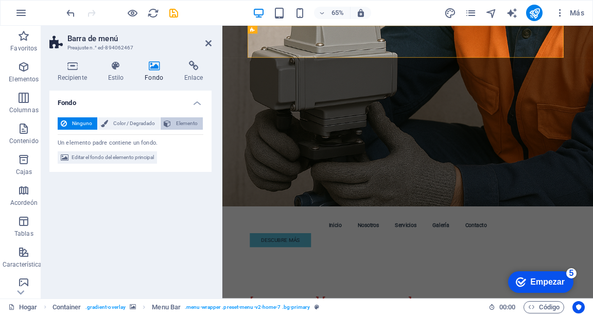
click at [190, 120] on font "Elemento" at bounding box center [187, 123] width 22 height 6
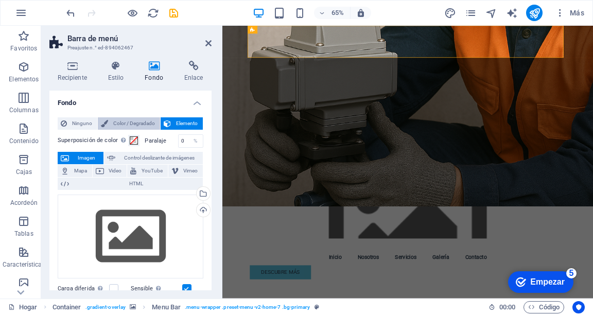
click at [144, 120] on font "Color / Degradado" at bounding box center [134, 123] width 42 height 6
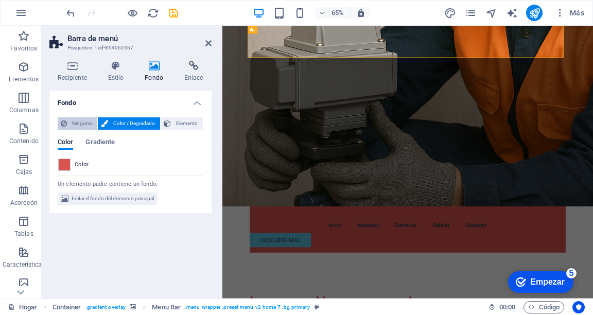
click at [88, 119] on span "Ninguno" at bounding box center [82, 123] width 24 height 12
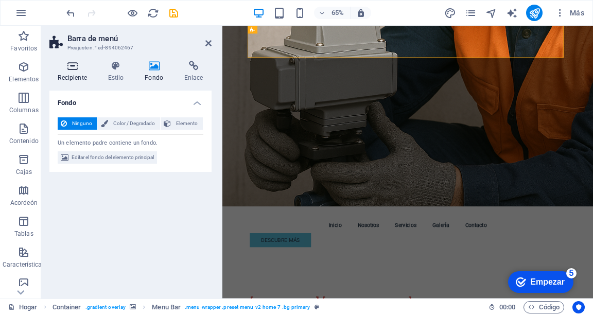
click at [81, 73] on h4 "Recipiente" at bounding box center [74, 72] width 50 height 22
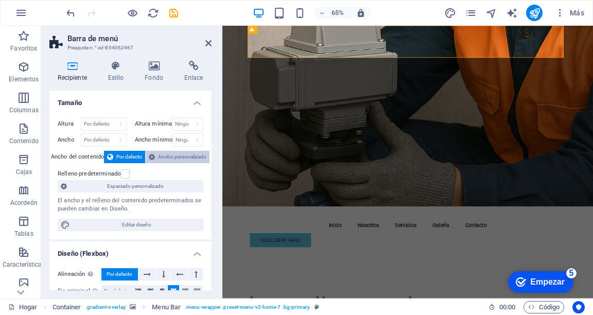
click at [174, 157] on font "Ancho personalizado" at bounding box center [182, 157] width 48 height 6
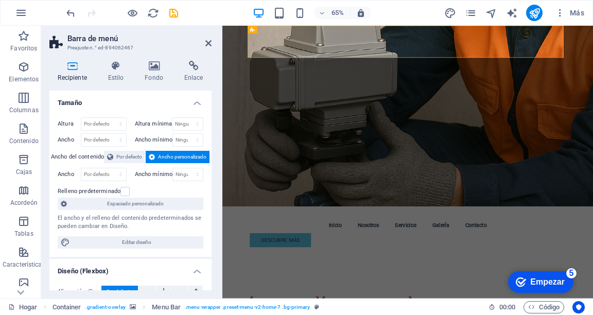
click at [174, 157] on font "Ancho personalizado" at bounding box center [182, 157] width 48 height 6
click at [132, 157] on font "Por defecto" at bounding box center [129, 157] width 26 height 6
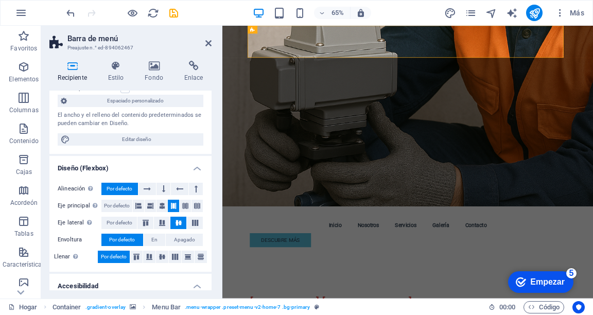
scroll to position [85, 0]
click at [142, 138] on font "Editar diseño" at bounding box center [136, 139] width 29 height 6
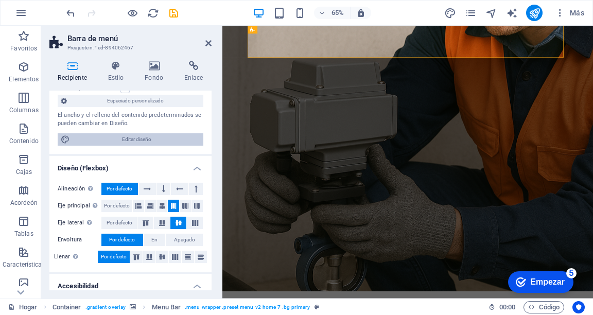
select select "px"
select select "200"
select select "px"
select select "rem"
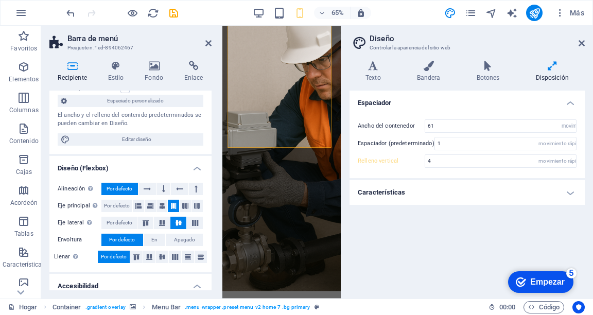
click at [585, 42] on aside "Diseño Controlar la apariencia del sitio web Variantes Texto Bandera Botones Di…" at bounding box center [467, 162] width 252 height 273
click at [581, 42] on icon at bounding box center [581, 43] width 6 height 8
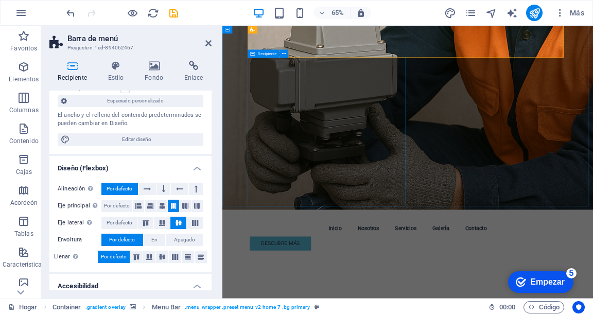
drag, startPoint x: 365, startPoint y: 75, endPoint x: 359, endPoint y: 100, distance: 26.5
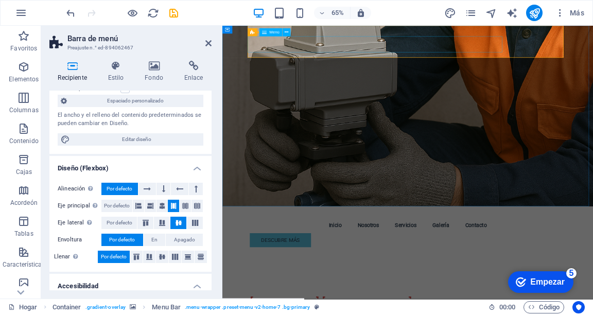
select select
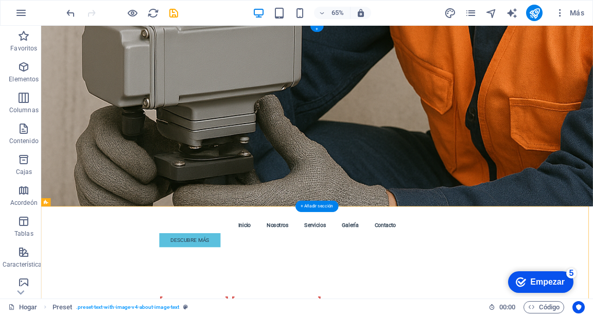
click at [162, 205] on figure at bounding box center [465, 165] width 848 height 278
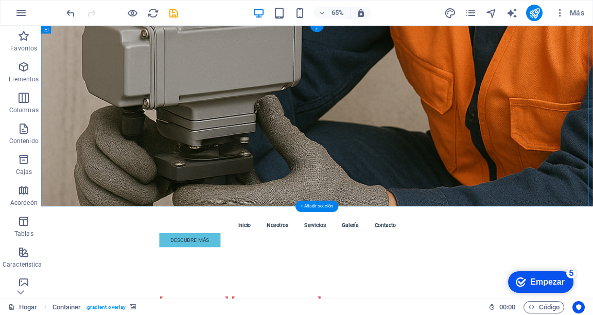
click at [103, 161] on figure at bounding box center [465, 165] width 848 height 278
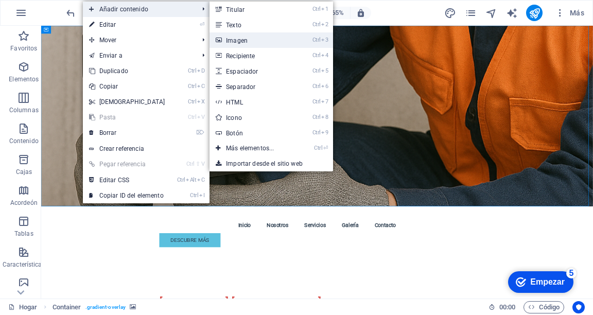
click at [241, 38] on font "Imagen" at bounding box center [237, 40] width 22 height 7
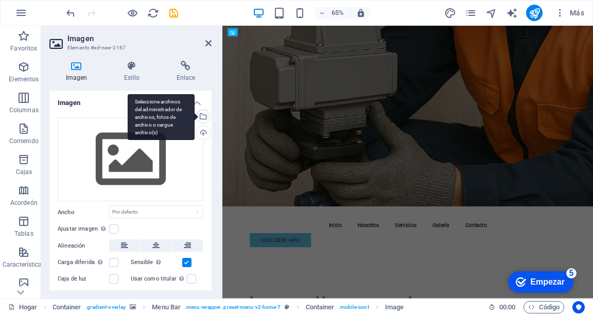
click at [195, 116] on div "Seleccione archivos del administrador de archivos, fotos de archivo o cargue ar…" at bounding box center [161, 117] width 67 height 46
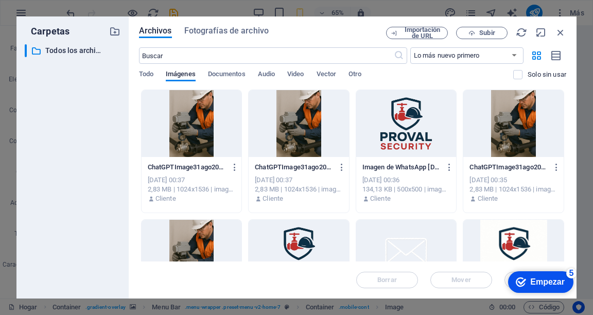
click at [387, 132] on div at bounding box center [406, 123] width 100 height 67
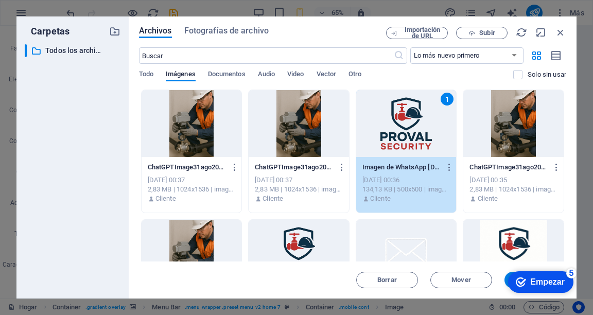
click at [387, 132] on div "1" at bounding box center [406, 123] width 100 height 67
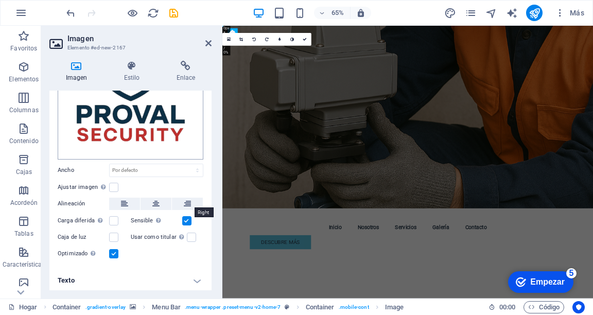
scroll to position [0, 0]
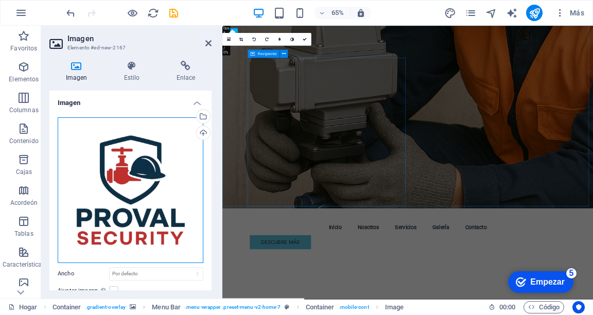
drag, startPoint x: 377, startPoint y: 214, endPoint x: 316, endPoint y: 131, distance: 103.0
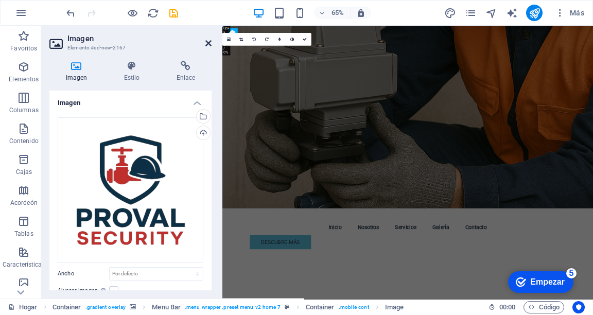
click at [207, 46] on icon at bounding box center [208, 43] width 6 height 8
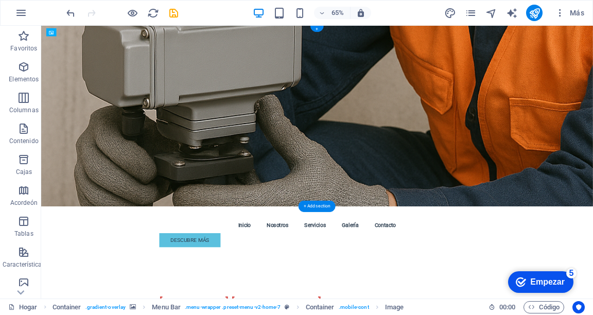
click at [170, 137] on figure at bounding box center [465, 165] width 848 height 278
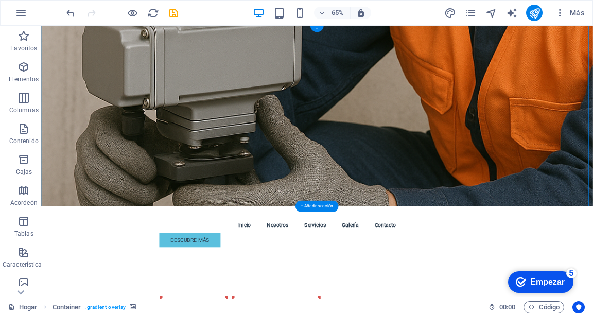
click at [170, 137] on figure at bounding box center [465, 165] width 848 height 278
click at [592, 184] on figure at bounding box center [465, 165] width 848 height 278
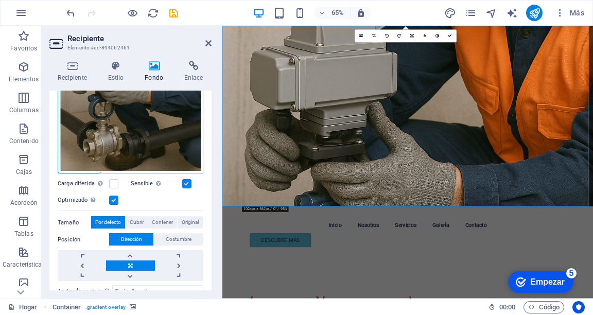
scroll to position [256, 0]
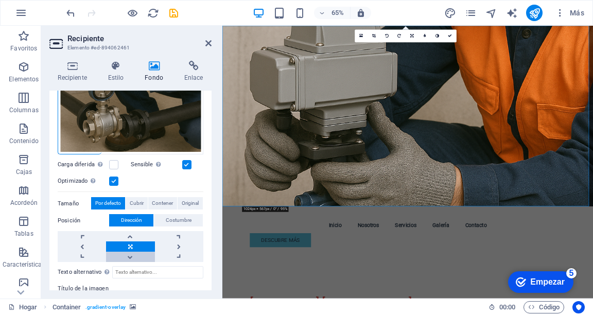
click at [132, 253] on link at bounding box center [130, 257] width 48 height 10
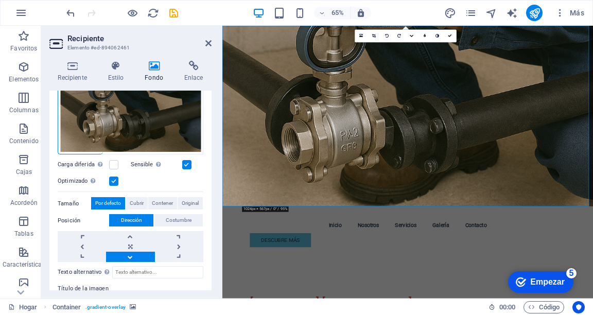
click at [208, 39] on h2 "Recipiente" at bounding box center [139, 38] width 144 height 9
click at [206, 43] on icon at bounding box center [208, 43] width 6 height 8
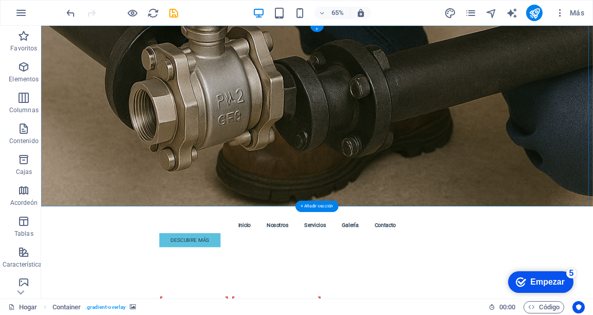
click at [592, 180] on figure at bounding box center [465, 165] width 848 height 278
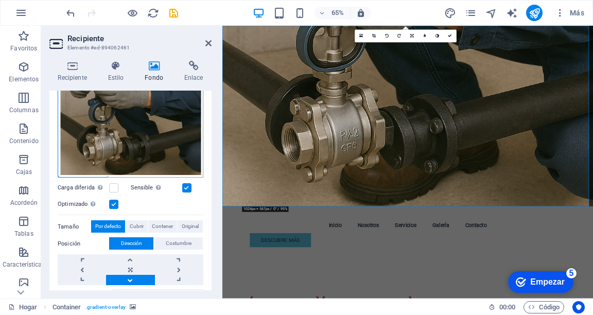
scroll to position [237, 0]
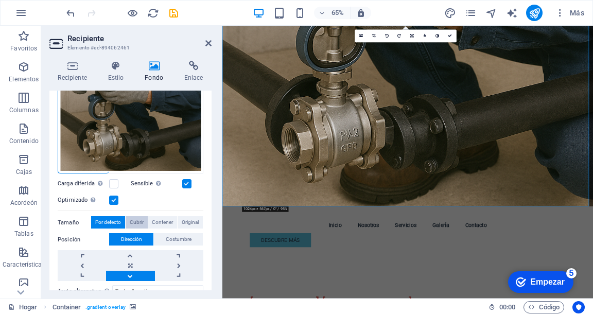
click at [139, 219] on font "Cubrir" at bounding box center [137, 222] width 14 height 6
click at [117, 219] on font "Por defecto" at bounding box center [108, 222] width 26 height 6
click at [160, 219] on font "Contener" at bounding box center [162, 222] width 21 height 6
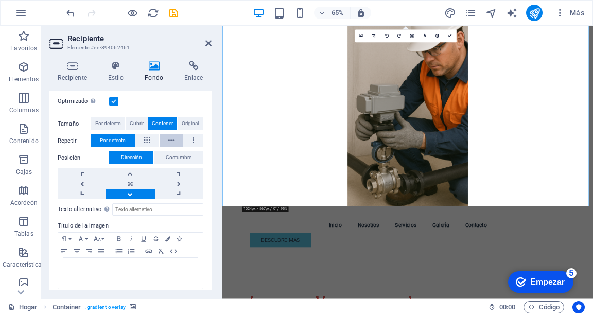
scroll to position [340, 0]
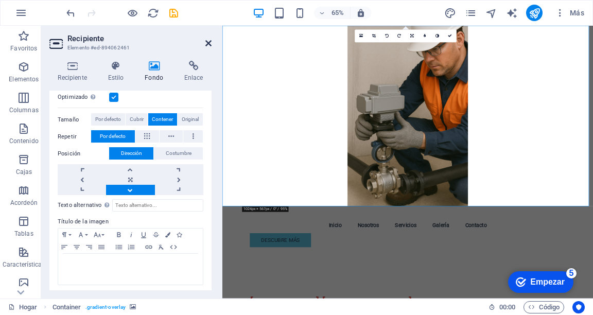
click at [208, 42] on icon at bounding box center [208, 43] width 6 height 8
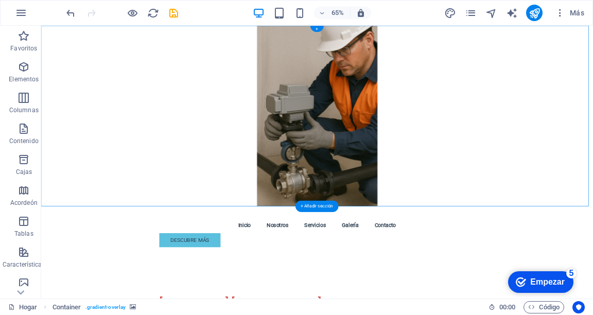
click at [592, 230] on figure at bounding box center [465, 165] width 848 height 278
click at [530, 190] on figure at bounding box center [465, 165] width 848 height 278
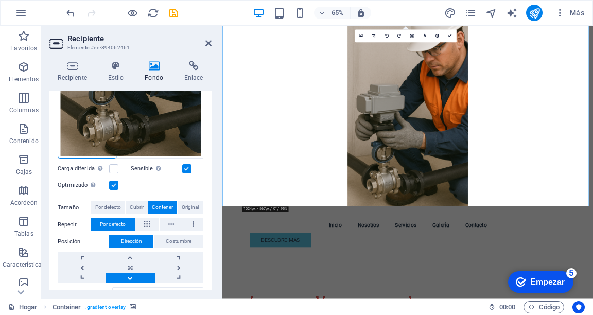
scroll to position [252, 0]
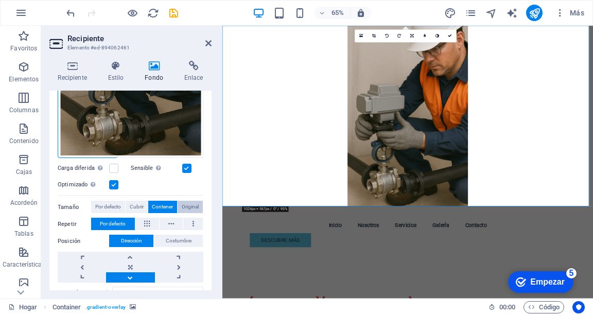
click at [183, 201] on span "Original" at bounding box center [190, 207] width 17 height 12
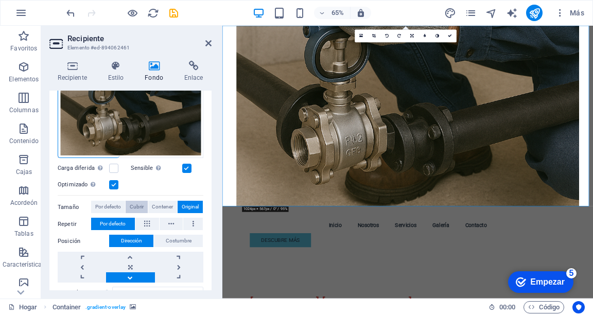
click at [138, 201] on span "Cubrir" at bounding box center [137, 207] width 14 height 12
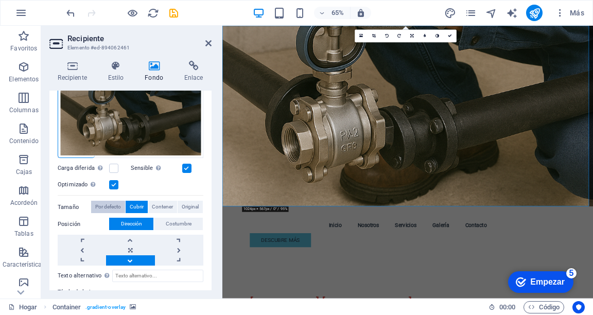
click at [110, 204] on font "Por defecto" at bounding box center [108, 207] width 26 height 6
click at [157, 205] on font "Contener" at bounding box center [162, 207] width 21 height 6
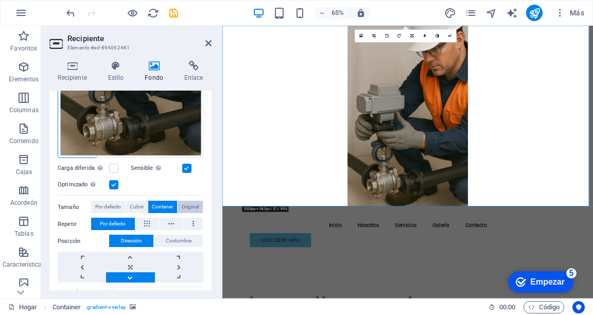
click at [189, 204] on font "Original" at bounding box center [190, 207] width 17 height 6
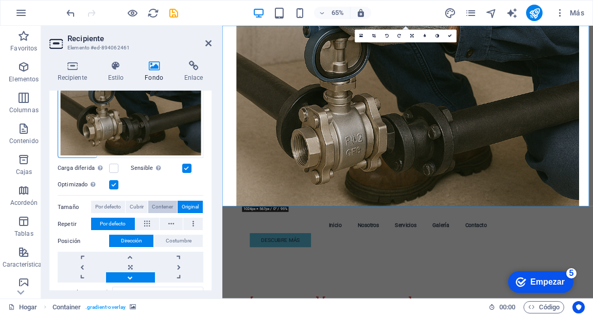
click at [169, 204] on font "Contener" at bounding box center [162, 207] width 21 height 6
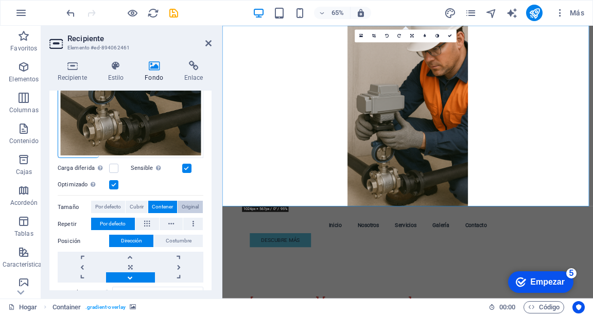
click at [182, 204] on font "Original" at bounding box center [190, 207] width 17 height 6
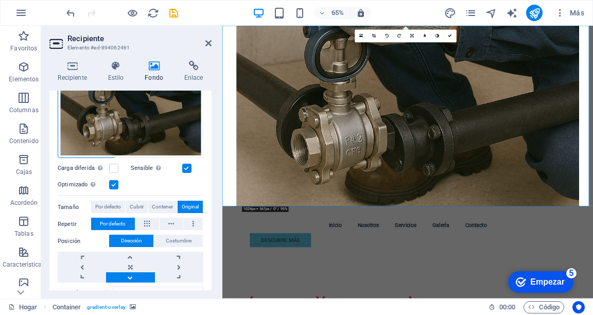
click at [541, 204] on figure at bounding box center [507, 165] width 570 height 278
click at [212, 45] on aside "Recipiente Elemento #ed-894062461 Recipiente Estilo Fondo Enlace Tamaño Altura …" at bounding box center [131, 162] width 181 height 273
click at [210, 44] on icon at bounding box center [208, 43] width 6 height 8
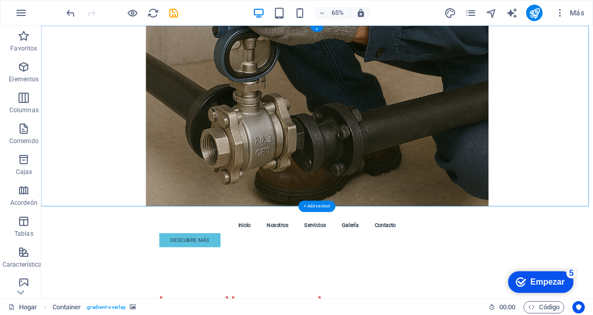
click at [592, 162] on figure at bounding box center [465, 165] width 848 height 278
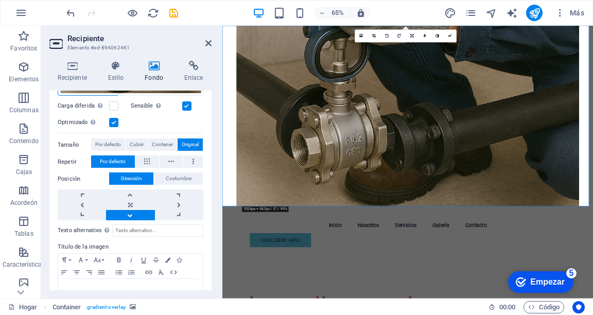
scroll to position [340, 0]
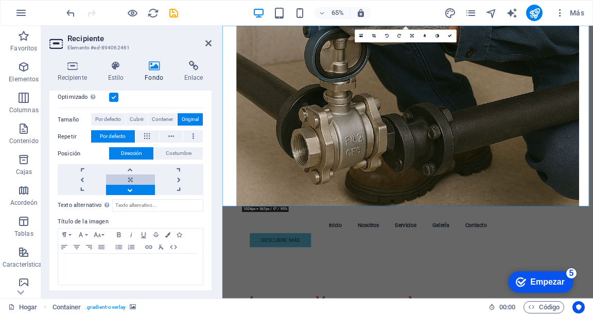
click at [136, 174] on link at bounding box center [130, 179] width 48 height 10
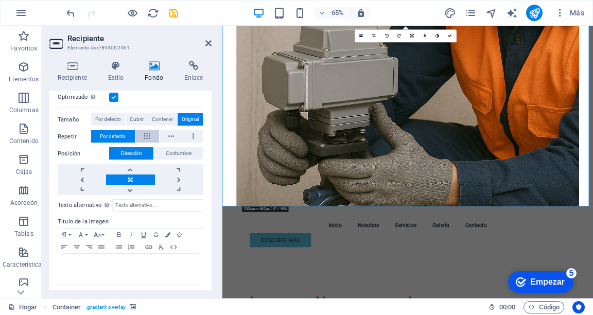
click at [146, 131] on icon at bounding box center [147, 136] width 6 height 12
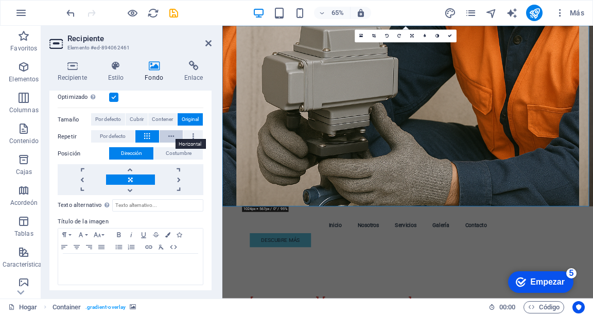
click at [167, 131] on button at bounding box center [172, 136] width 24 height 12
click at [192, 131] on icon at bounding box center [193, 136] width 2 height 12
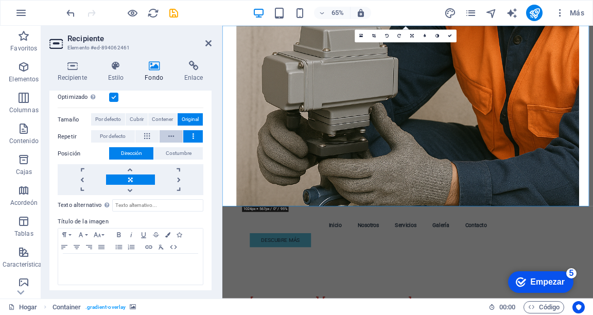
click at [173, 132] on button at bounding box center [172, 136] width 24 height 12
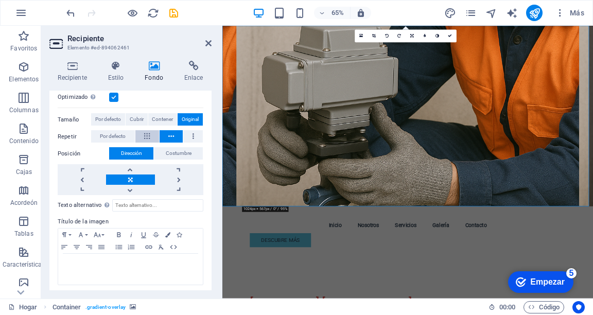
click at [149, 134] on button at bounding box center [147, 136] width 24 height 12
click at [207, 43] on icon at bounding box center [208, 43] width 6 height 8
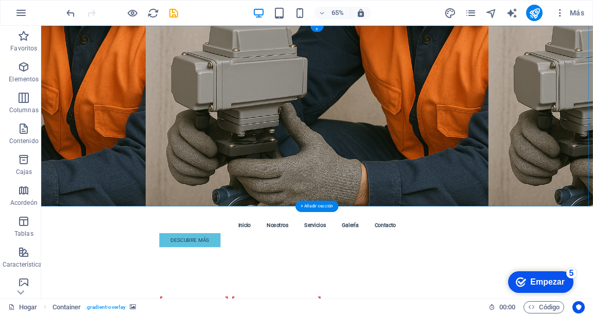
click at [140, 226] on figure at bounding box center [465, 165] width 848 height 278
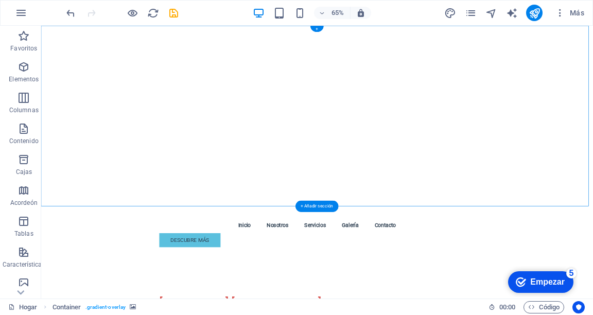
select select "ms"
select select "s"
select select "progressive"
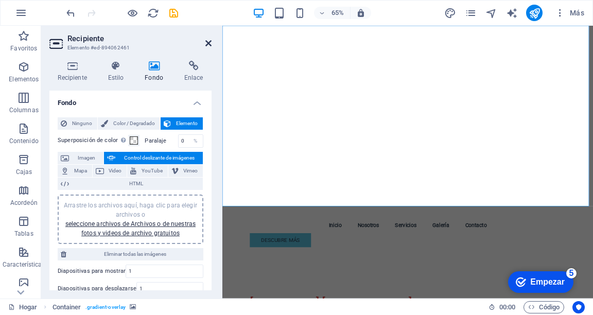
click at [208, 42] on icon at bounding box center [208, 43] width 6 height 8
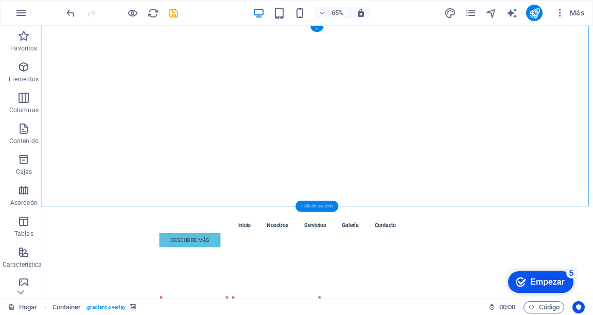
click at [314, 207] on font "+ Añadir sección" at bounding box center [317, 206] width 32 height 5
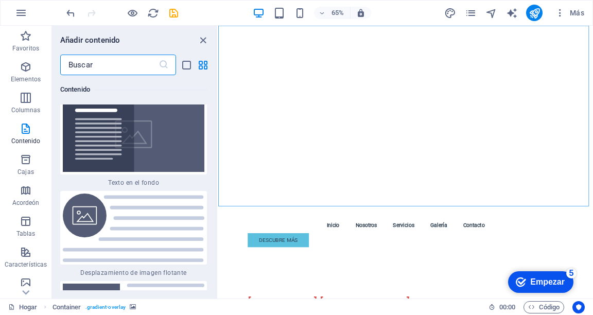
scroll to position [4302, 0]
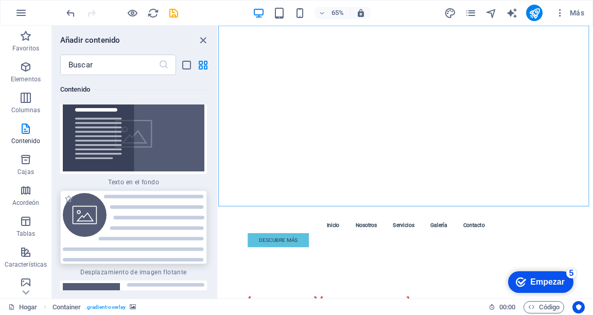
click at [133, 214] on img at bounding box center [134, 227] width 142 height 68
click at [218, 214] on div "Arrastre aquí para reemplazar el contenido existente. Presione "Ctrl" para crea…" at bounding box center [405, 162] width 375 height 273
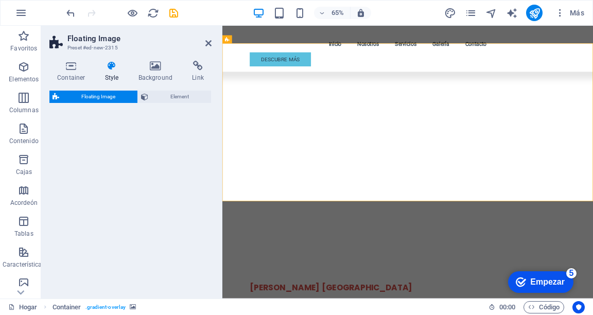
click at [133, 214] on div "Floating Image Element" at bounding box center [130, 191] width 162 height 200
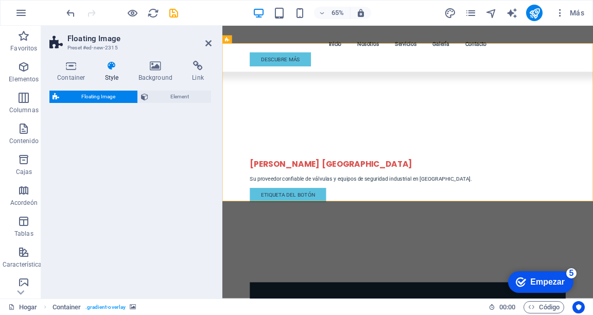
select select "%"
select select "rem"
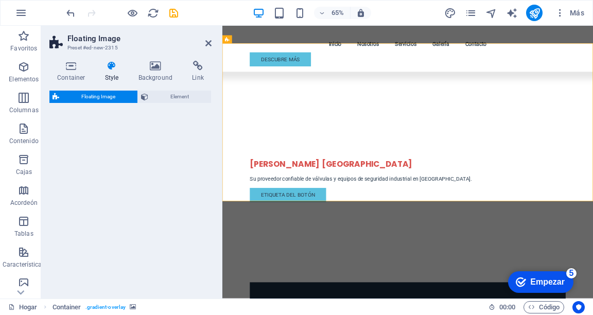
select select "%"
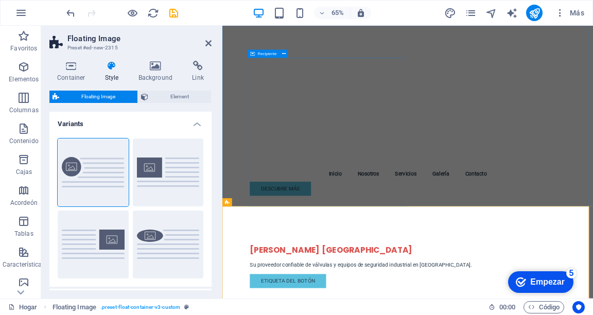
scroll to position [0, 0]
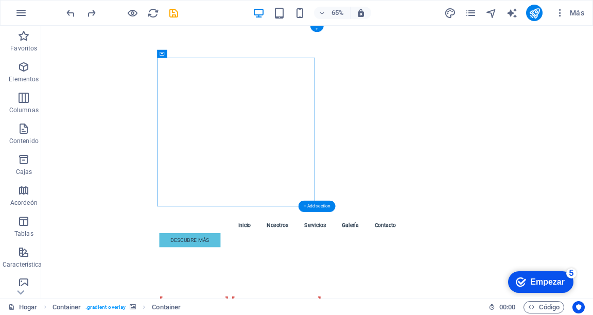
click at [556, 223] on div at bounding box center [465, 165] width 848 height 278
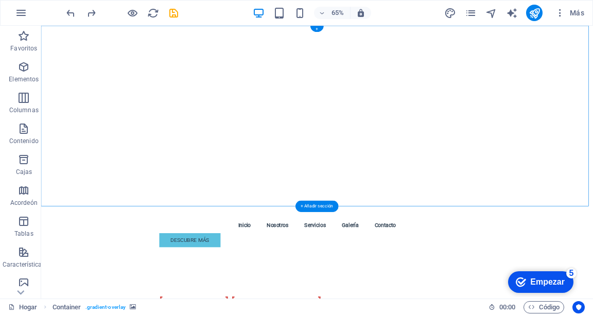
click at [556, 223] on div at bounding box center [465, 165] width 848 height 278
select select "ms"
select select "s"
select select "progressive"
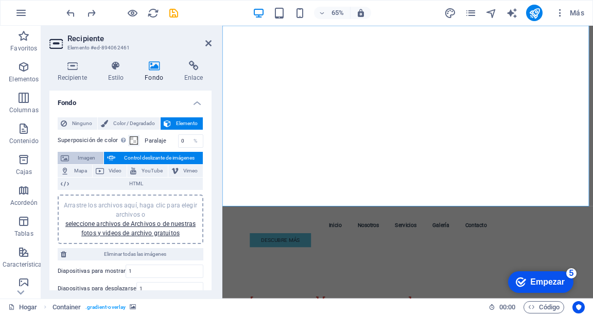
click at [87, 155] on font "Imagen" at bounding box center [86, 158] width 17 height 6
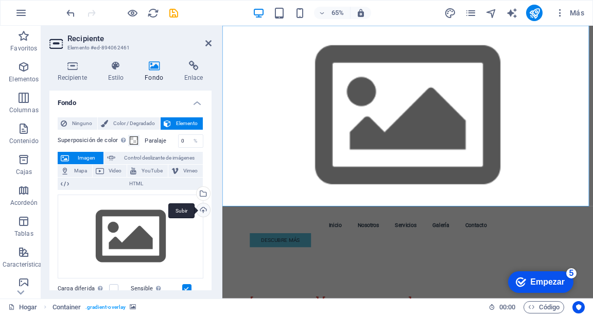
click at [197, 207] on div "Subir" at bounding box center [202, 210] width 15 height 15
click at [592, 204] on figure at bounding box center [507, 165] width 570 height 278
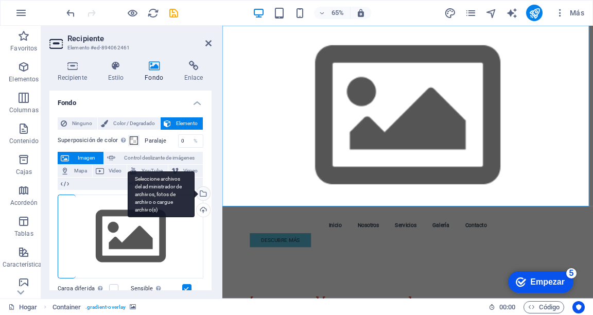
click at [195, 195] on div "Seleccione archivos del administrador de archivos, fotos de archivo o cargue ar…" at bounding box center [161, 194] width 67 height 46
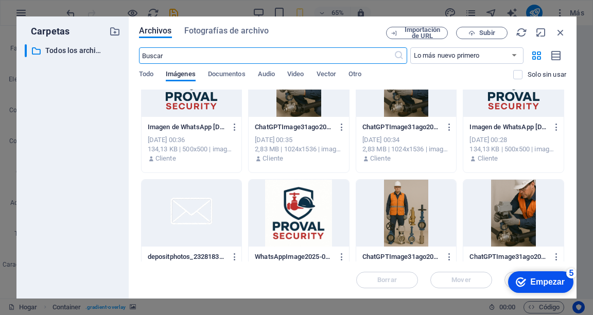
scroll to position [170, 0]
click at [413, 200] on div at bounding box center [406, 212] width 100 height 67
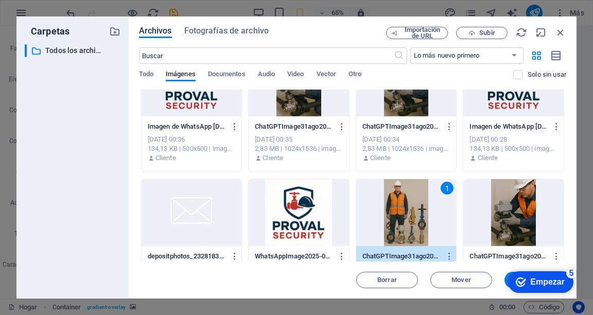
click at [413, 200] on div "1" at bounding box center [406, 212] width 100 height 67
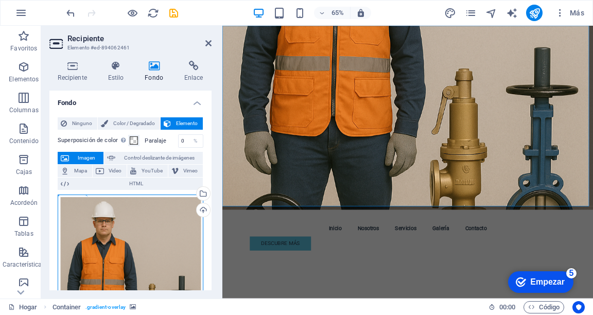
click at [167, 222] on div "Arrastre los archivos aquí, haga clic para elegir archivos o seleccione archivo…" at bounding box center [131, 303] width 146 height 216
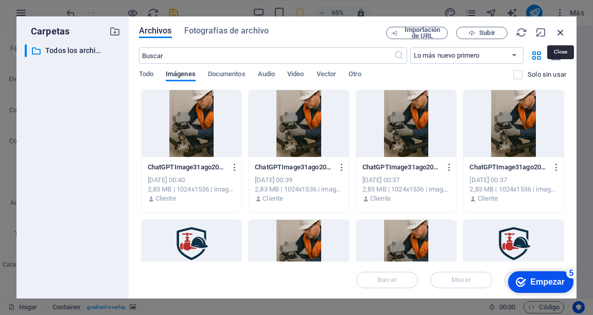
click at [557, 33] on icon "button" at bounding box center [560, 32] width 11 height 11
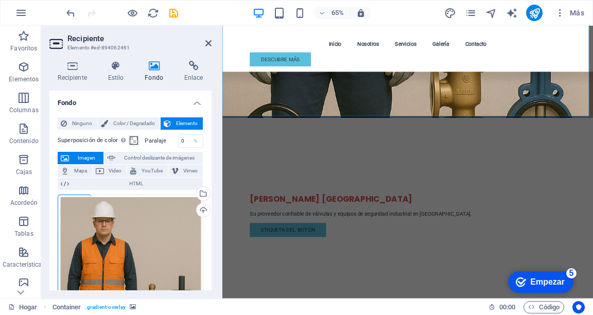
scroll to position [138, 0]
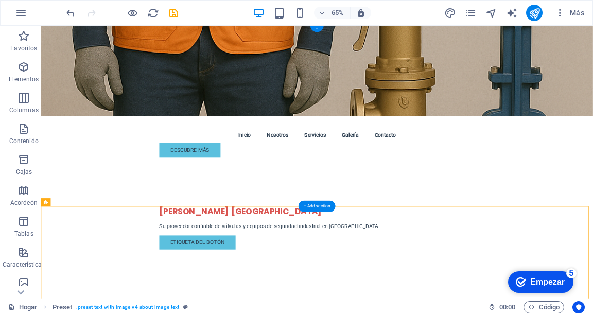
scroll to position [0, 0]
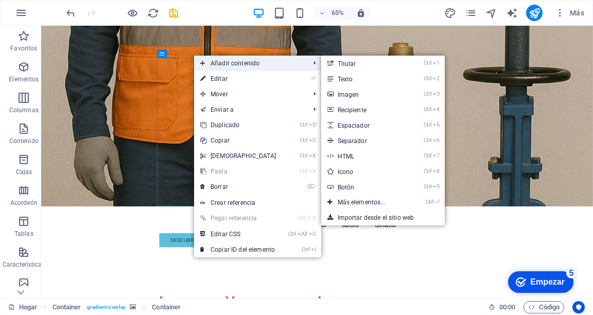
click at [255, 60] on font "Añadir contenido" at bounding box center [234, 63] width 49 height 7
click at [353, 93] on font "Imagen" at bounding box center [349, 94] width 22 height 7
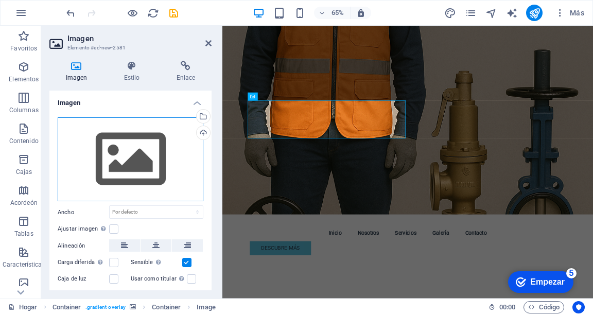
click at [152, 150] on div "Arrastre los archivos aquí, haga clic para elegir archivos o seleccione archivo…" at bounding box center [131, 159] width 146 height 84
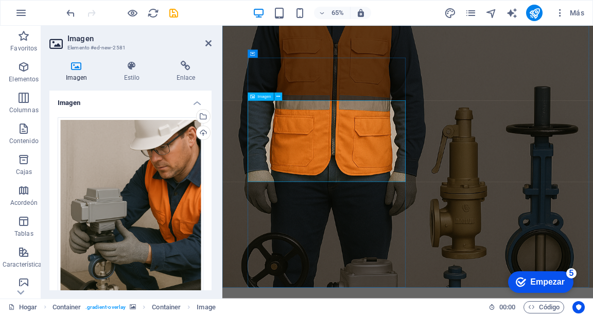
click at [262, 98] on font "Imagen" at bounding box center [264, 96] width 13 height 5
click at [259, 97] on font "Imagen" at bounding box center [264, 96] width 13 height 5
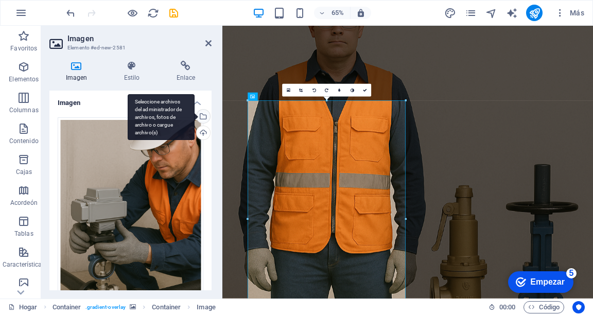
click at [200, 110] on div "Seleccione archivos del administrador de archivos, fotos de archivo o cargue ar…" at bounding box center [202, 117] width 15 height 15
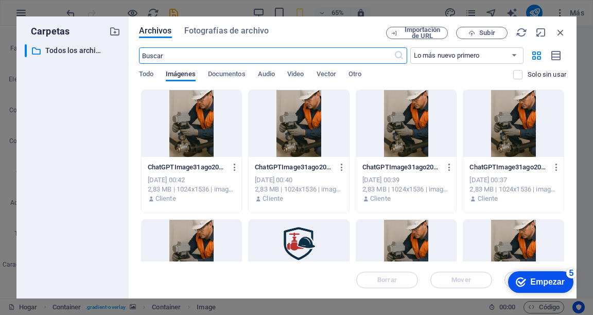
click at [287, 229] on div at bounding box center [299, 253] width 100 height 67
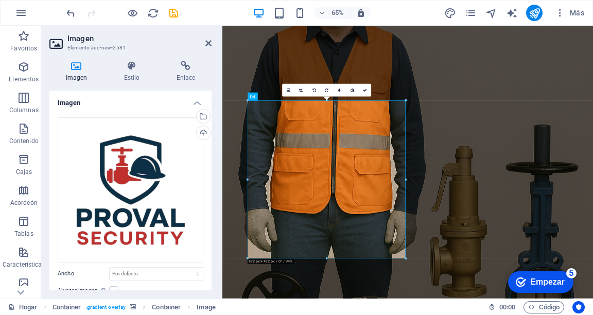
click at [561, 164] on figure at bounding box center [507, 286] width 570 height 521
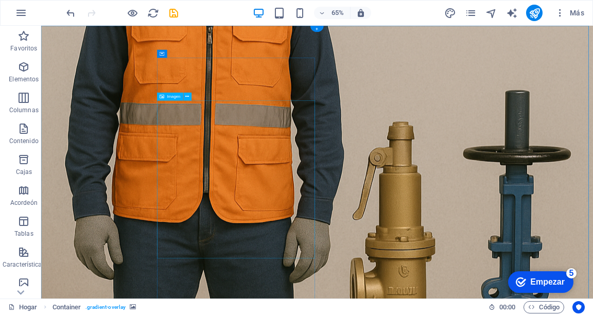
click at [188, 98] on icon at bounding box center [188, 96] width 4 height 7
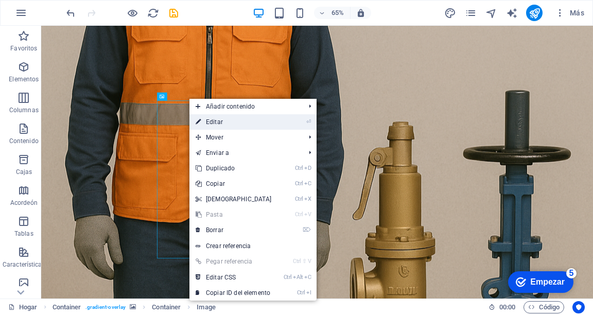
click at [217, 124] on font "Editar" at bounding box center [214, 121] width 17 height 7
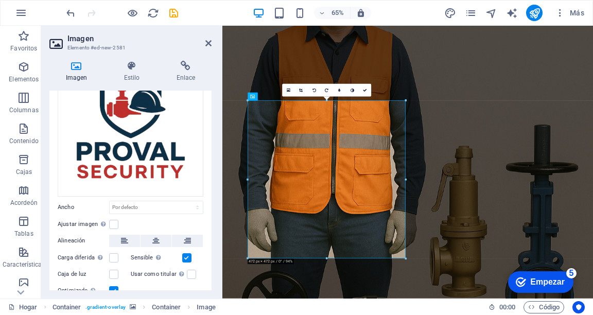
scroll to position [69, 0]
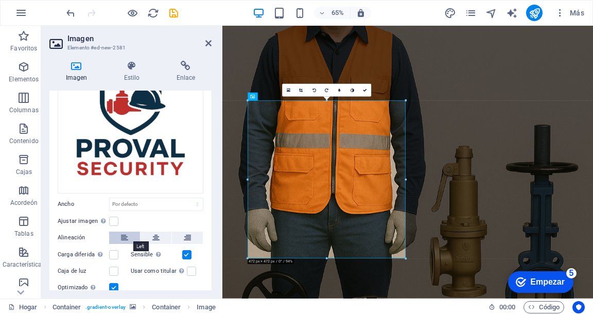
click at [126, 237] on icon at bounding box center [124, 238] width 7 height 12
click at [152, 234] on icon at bounding box center [155, 238] width 7 height 12
click at [191, 234] on button at bounding box center [187, 238] width 31 height 12
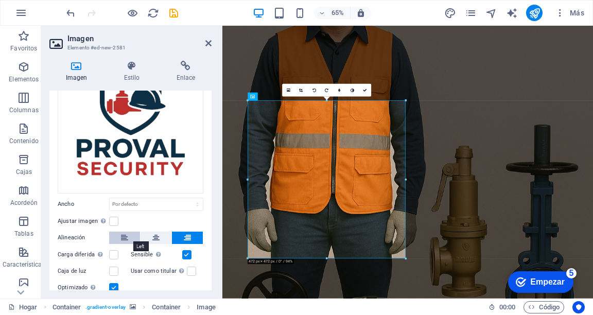
click at [123, 233] on icon at bounding box center [124, 238] width 7 height 12
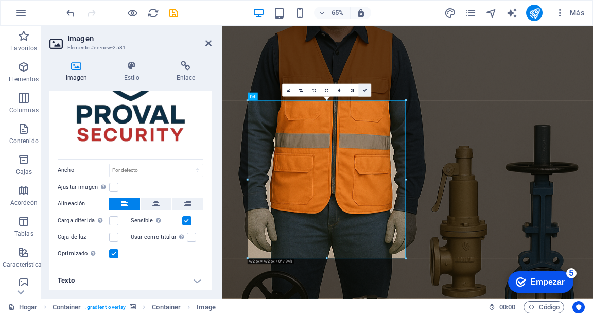
click at [366, 89] on icon at bounding box center [365, 91] width 4 height 4
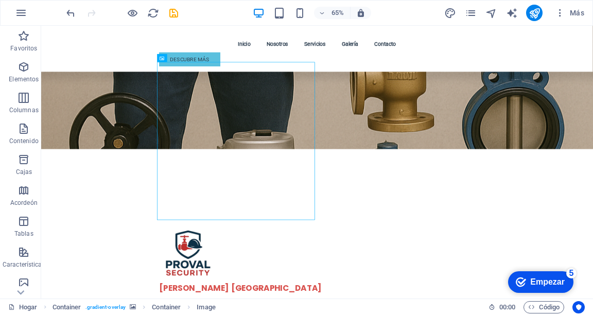
scroll to position [0, 0]
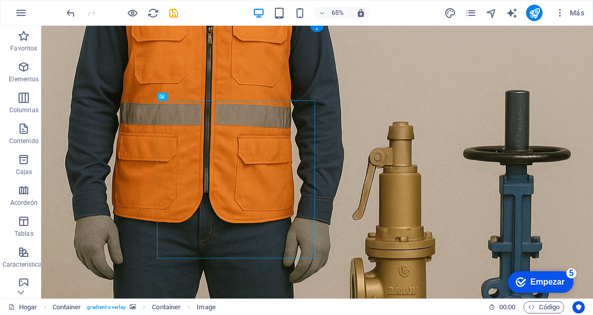
click at [592, 38] on figure at bounding box center [465, 286] width 848 height 521
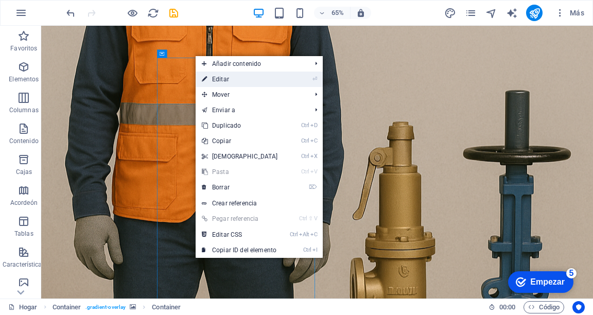
click at [232, 79] on link "⏎ Editar" at bounding box center [240, 79] width 89 height 15
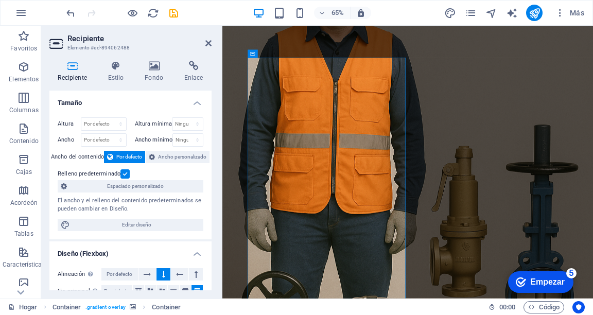
drag, startPoint x: 209, startPoint y: 104, endPoint x: 209, endPoint y: 118, distance: 14.4
click at [209, 118] on div "Tamaño Altura Por defecto píxeles movimiento rápido del ojo % vh Volkswagen Alt…" at bounding box center [130, 191] width 162 height 200
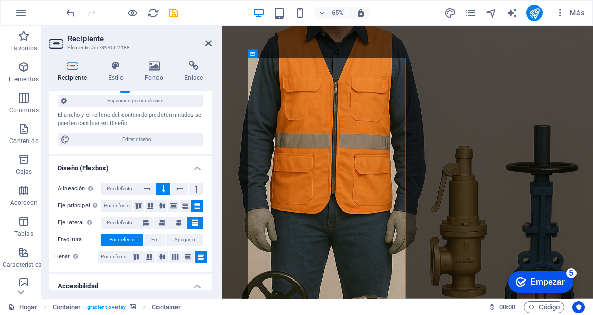
scroll to position [87, 0]
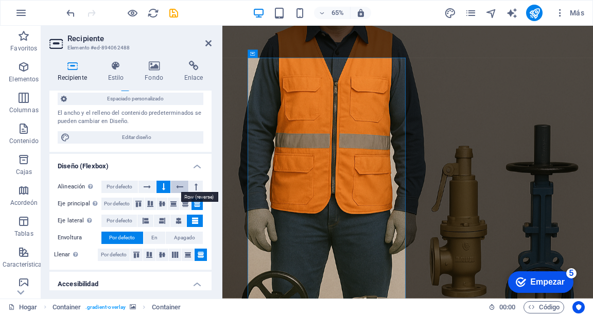
click at [176, 185] on icon at bounding box center [179, 187] width 7 height 12
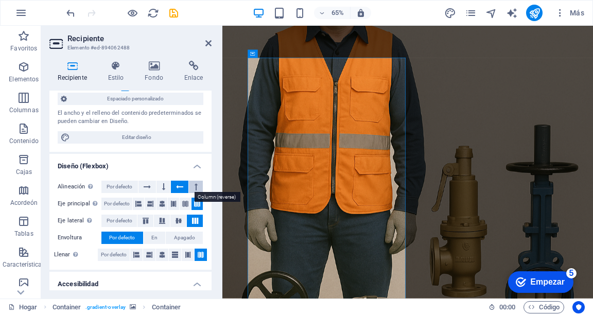
click at [197, 185] on button at bounding box center [196, 187] width 14 height 12
click at [176, 185] on icon at bounding box center [179, 187] width 7 height 12
click at [147, 185] on icon at bounding box center [147, 187] width 7 height 12
click at [163, 184] on icon at bounding box center [163, 187] width 3 height 12
click at [147, 218] on icon at bounding box center [146, 221] width 6 height 12
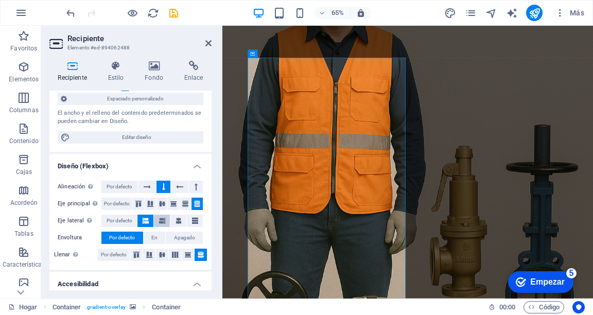
click at [161, 219] on icon at bounding box center [162, 221] width 6 height 12
click at [146, 221] on icon at bounding box center [146, 221] width 6 height 12
click at [144, 186] on icon at bounding box center [147, 187] width 7 height 12
click at [184, 187] on button at bounding box center [180, 187] width 18 height 12
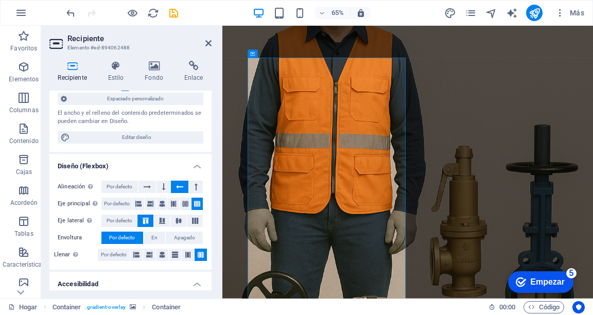
click at [184, 187] on button at bounding box center [180, 187] width 18 height 12
drag, startPoint x: 211, startPoint y: 156, endPoint x: 204, endPoint y: 223, distance: 67.3
click at [204, 223] on div "Recipiente Estilo Fondo Enlace Tamaño Altura Por defecto píxeles movimiento ráp…" at bounding box center [130, 175] width 179 height 246
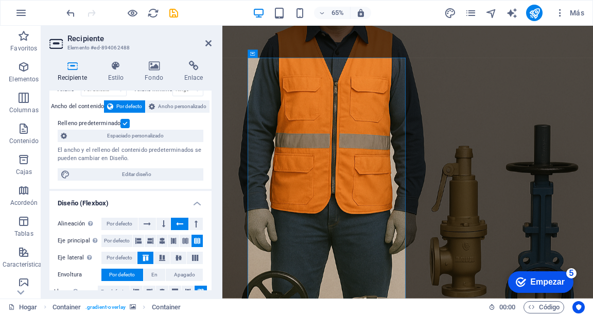
scroll to position [46, 0]
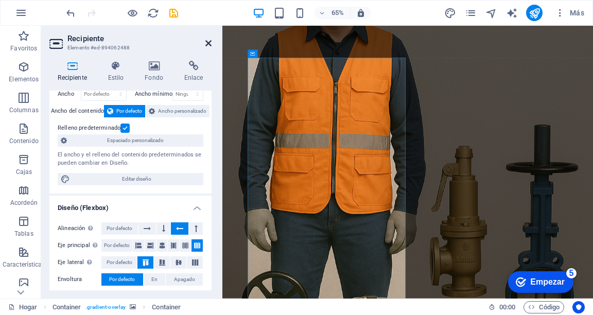
click at [207, 45] on icon at bounding box center [208, 43] width 6 height 8
